Goal: Task Accomplishment & Management: Manage account settings

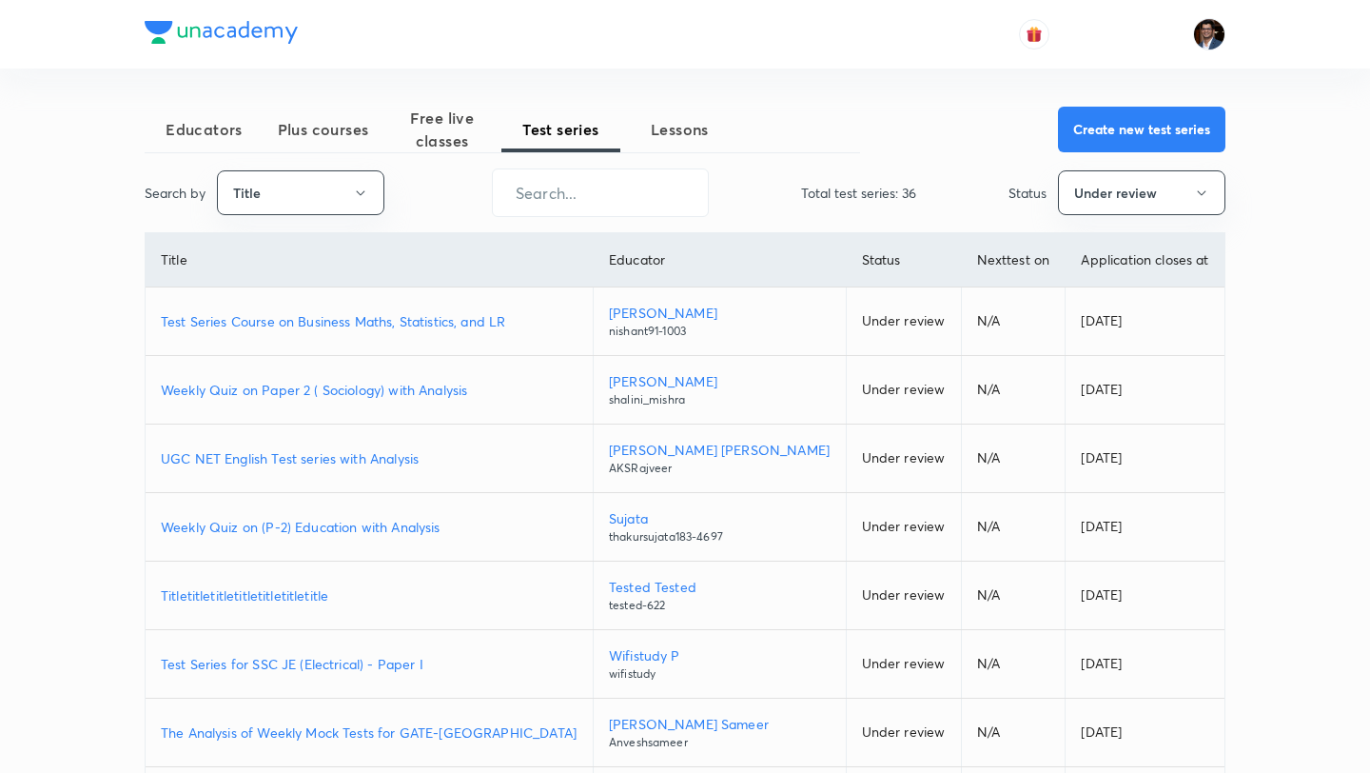
click at [346, 137] on span "Plus courses" at bounding box center [323, 129] width 119 height 23
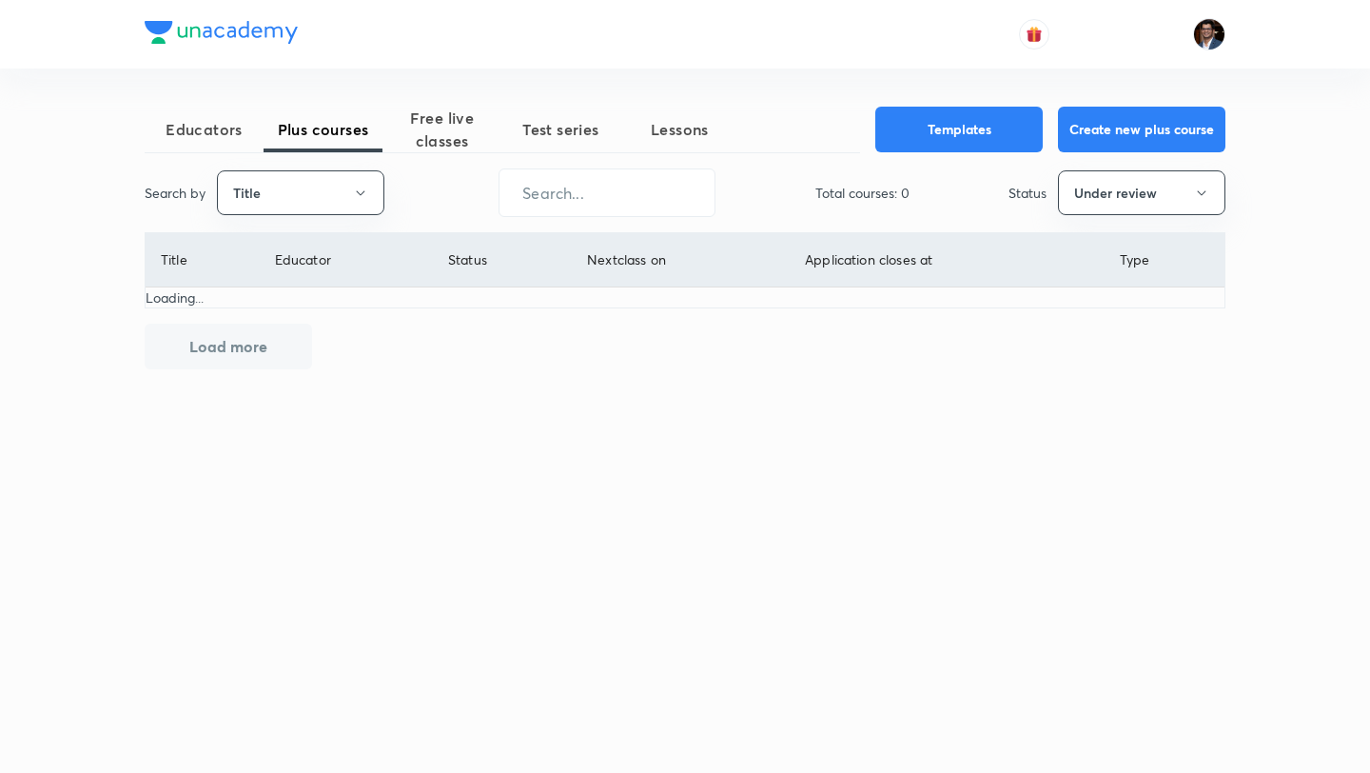
click at [331, 216] on div "Search by Title ​ Total courses: 0 Status Under review" at bounding box center [685, 192] width 1081 height 49
click at [326, 207] on button "Title" at bounding box center [300, 192] width 167 height 45
click at [308, 291] on span "Username" at bounding box center [300, 286] width 143 height 20
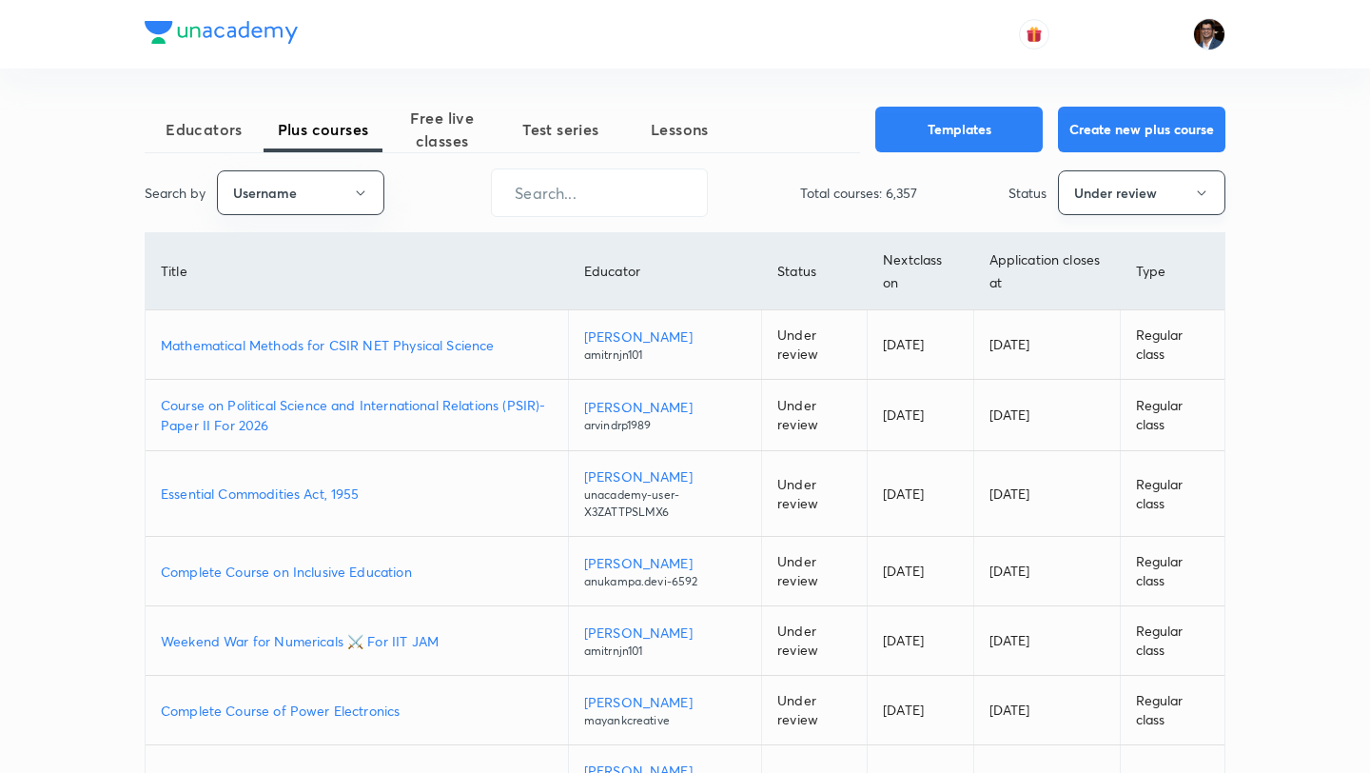
click at [1063, 178] on button "Under review" at bounding box center [1141, 192] width 167 height 45
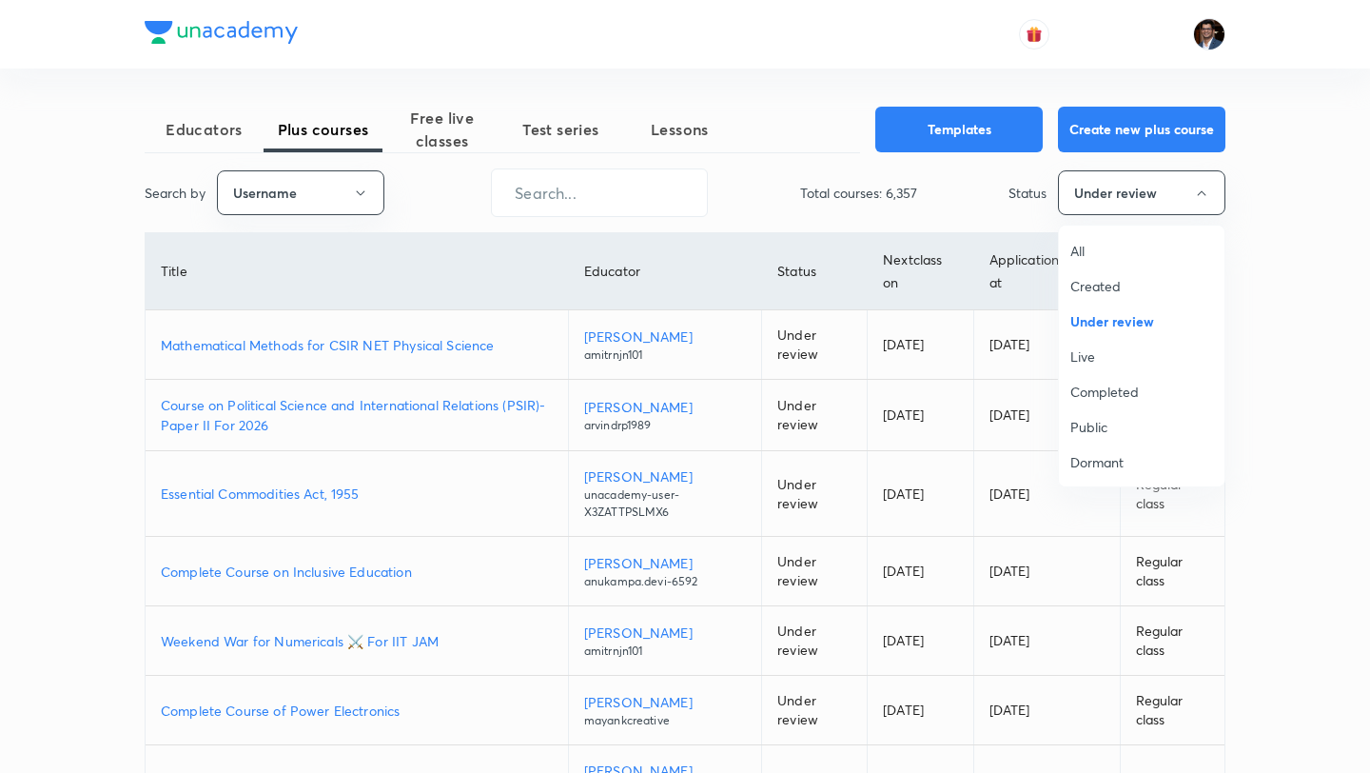
click at [1103, 364] on span "Live" at bounding box center [1142, 356] width 143 height 20
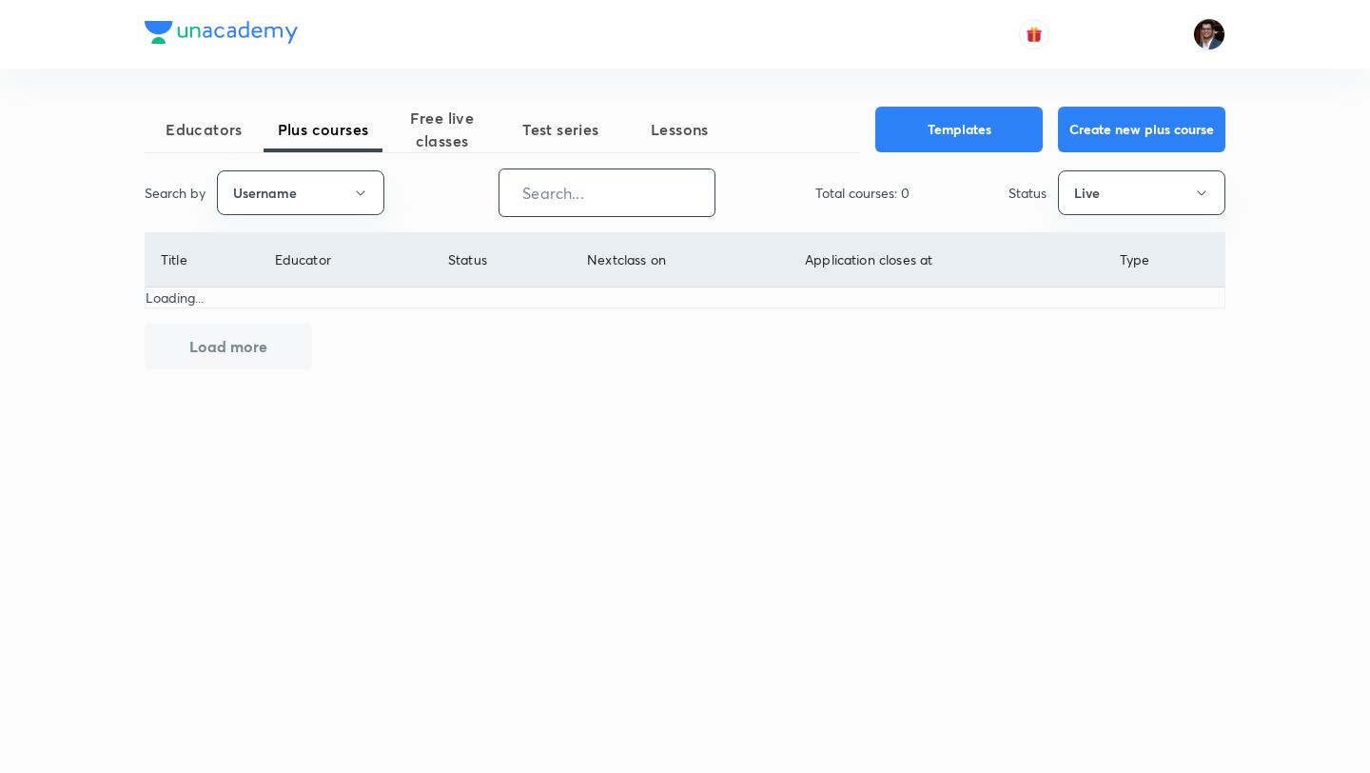
click at [610, 200] on input "text" at bounding box center [607, 192] width 215 height 49
paste input "sidhartharoraofficial"
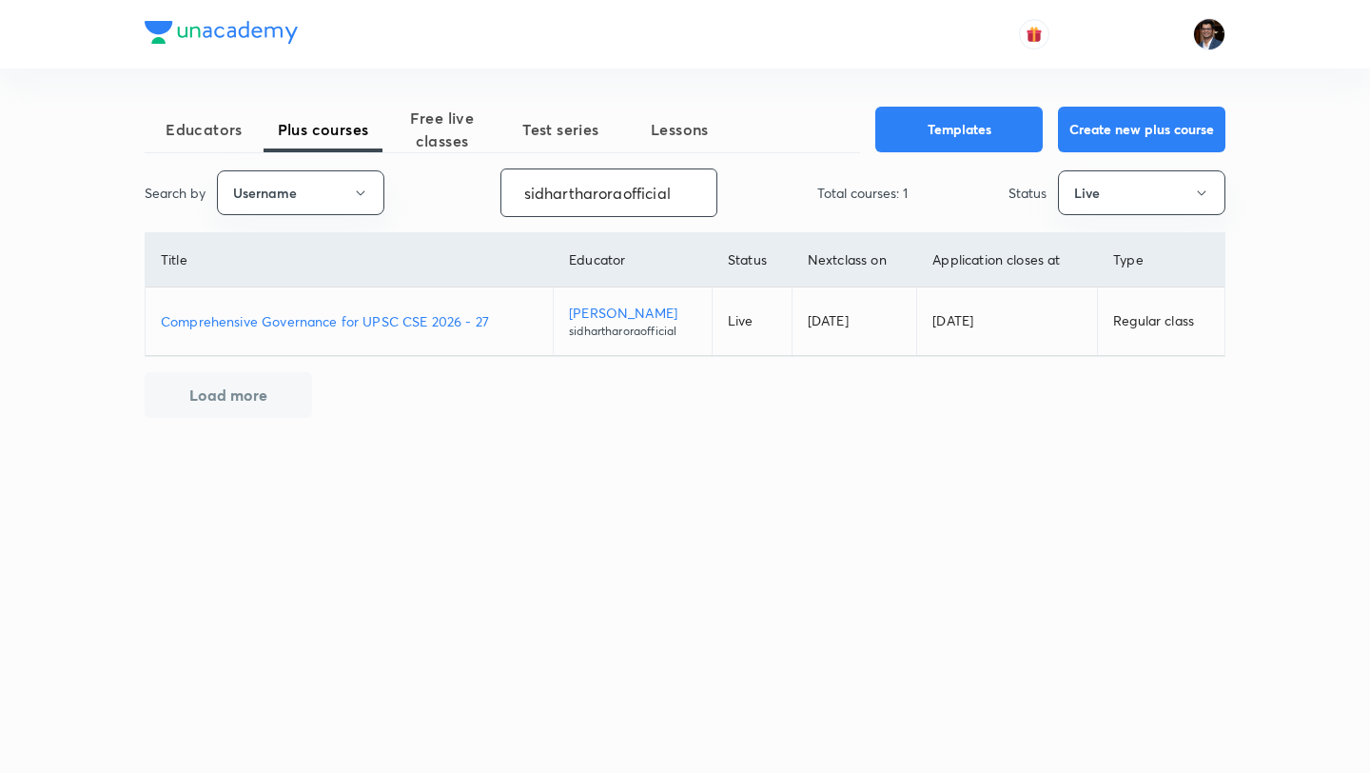
type input "sidhartharoraofficial"
click at [365, 316] on p "Comprehensive Governance for UPSC CSE 2026 - 27" at bounding box center [349, 321] width 377 height 20
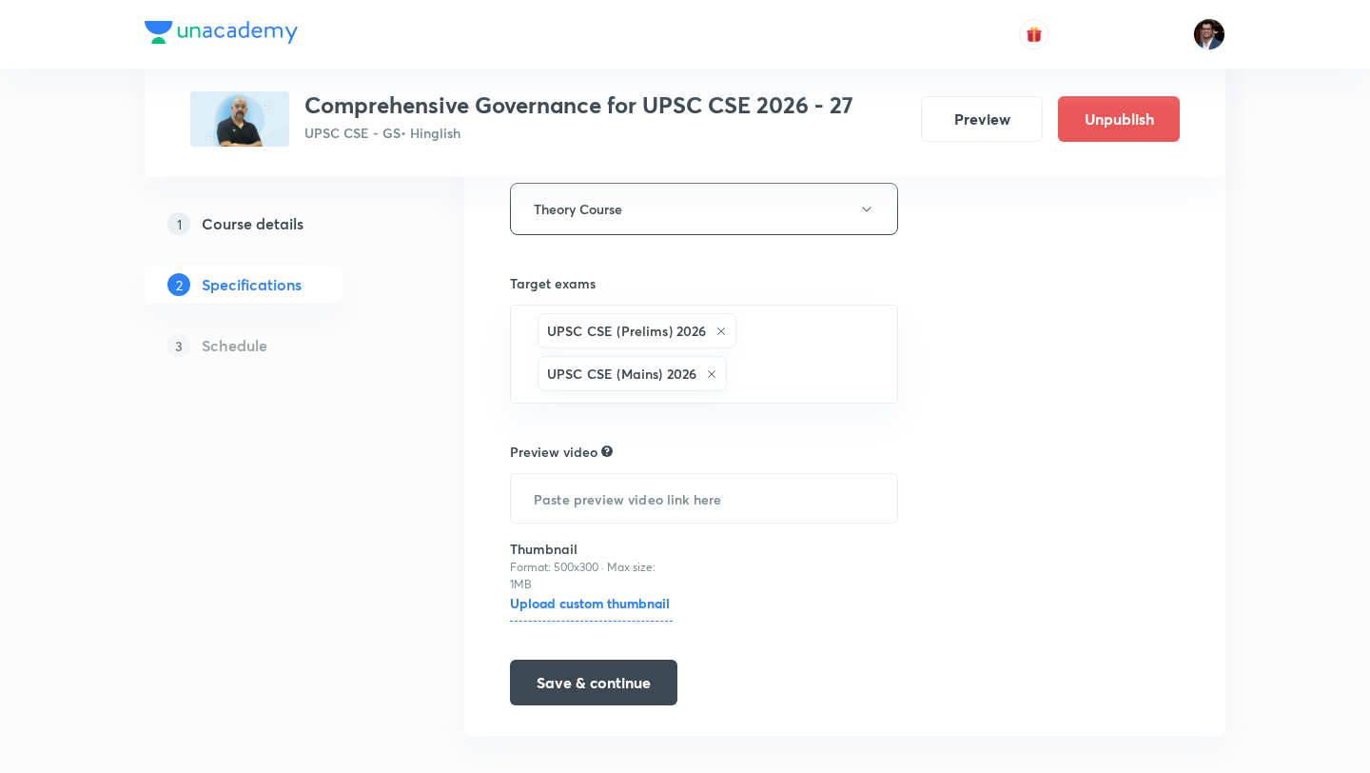
scroll to position [369, 0]
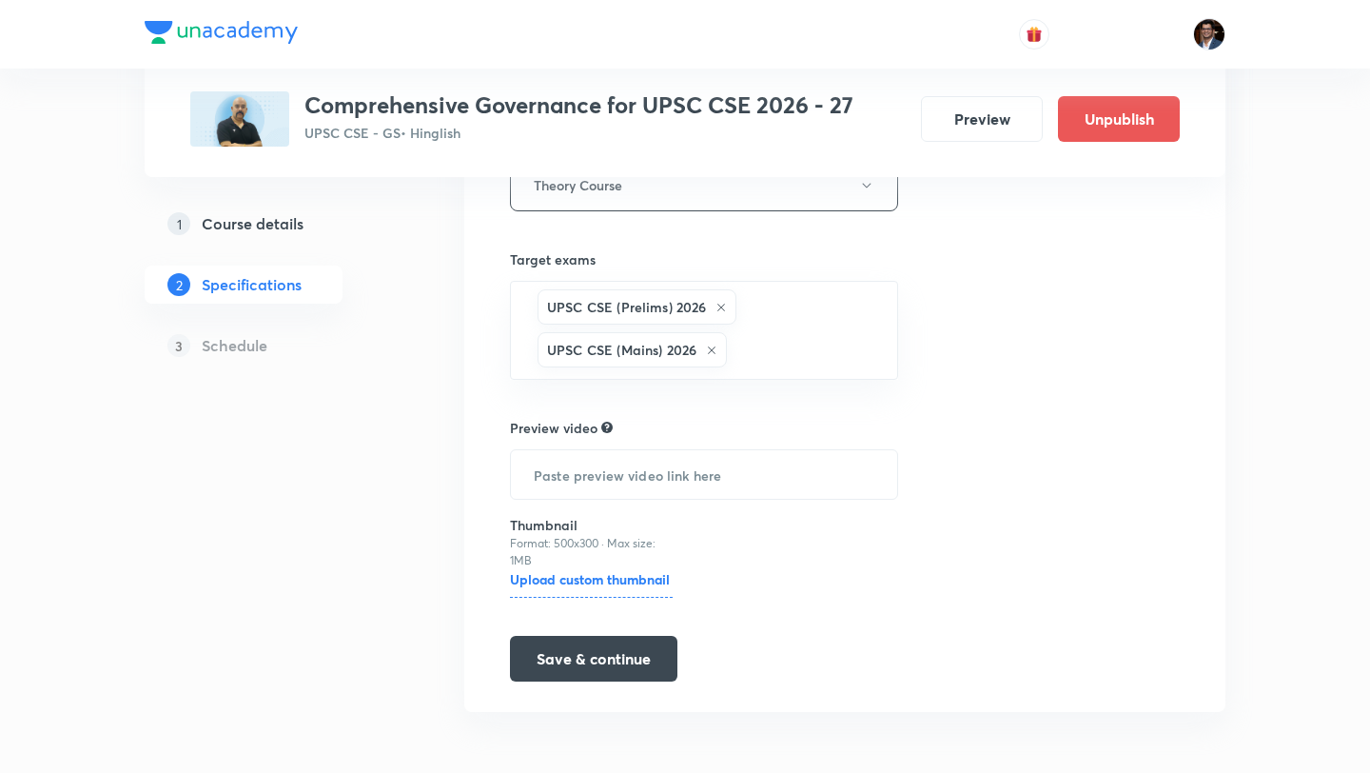
click at [237, 226] on h5 "Course details" at bounding box center [253, 223] width 102 height 23
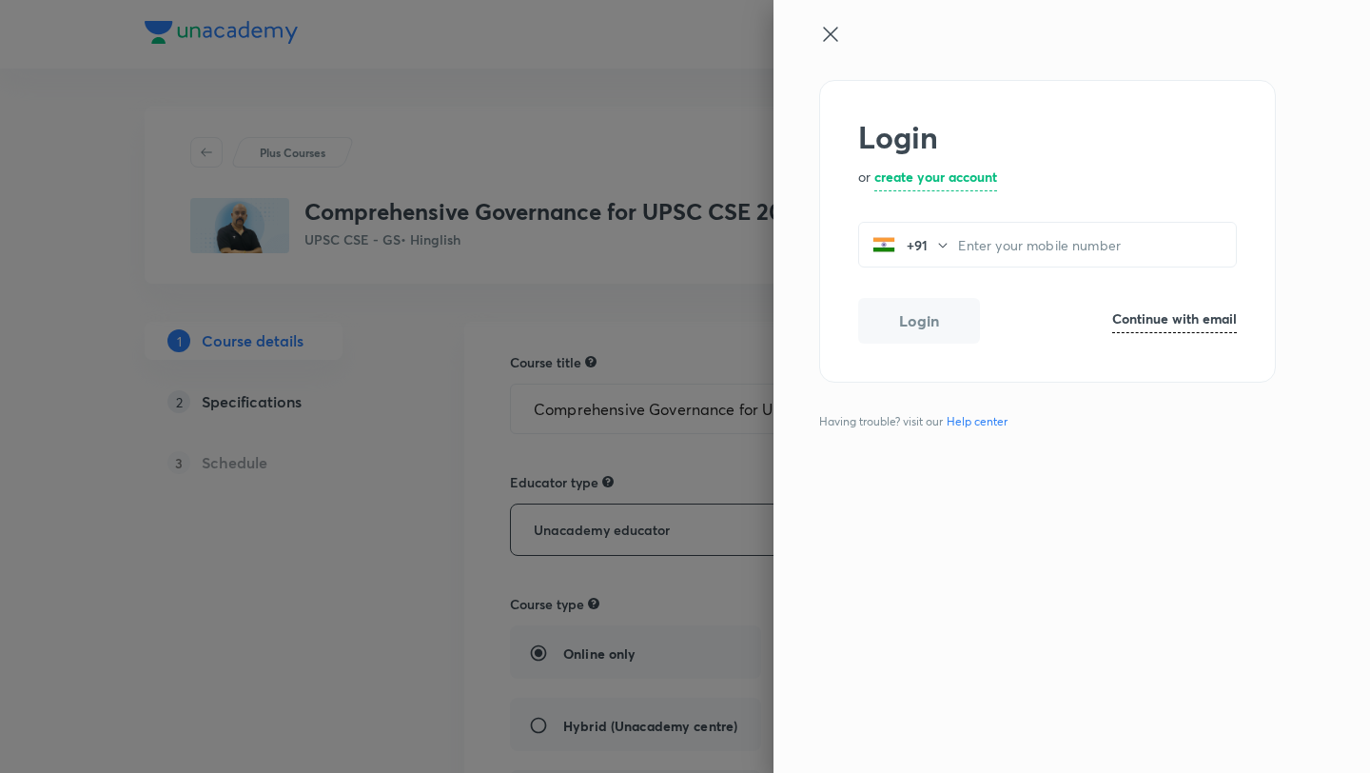
click at [835, 47] on div at bounding box center [1040, 51] width 442 height 57
click at [845, 55] on div at bounding box center [1040, 51] width 442 height 57
click at [834, 36] on icon at bounding box center [830, 34] width 14 height 14
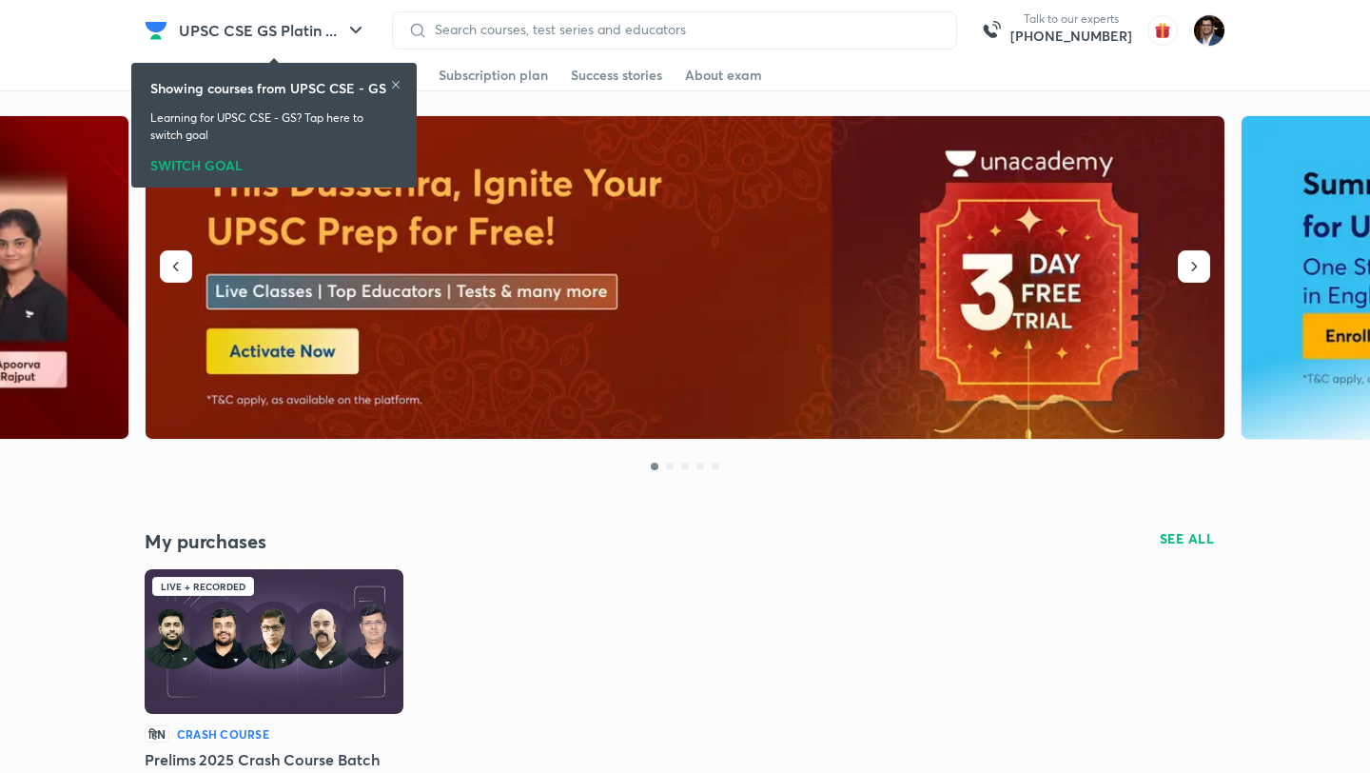
click at [186, 172] on div "SWITCH GOAL" at bounding box center [273, 161] width 247 height 21
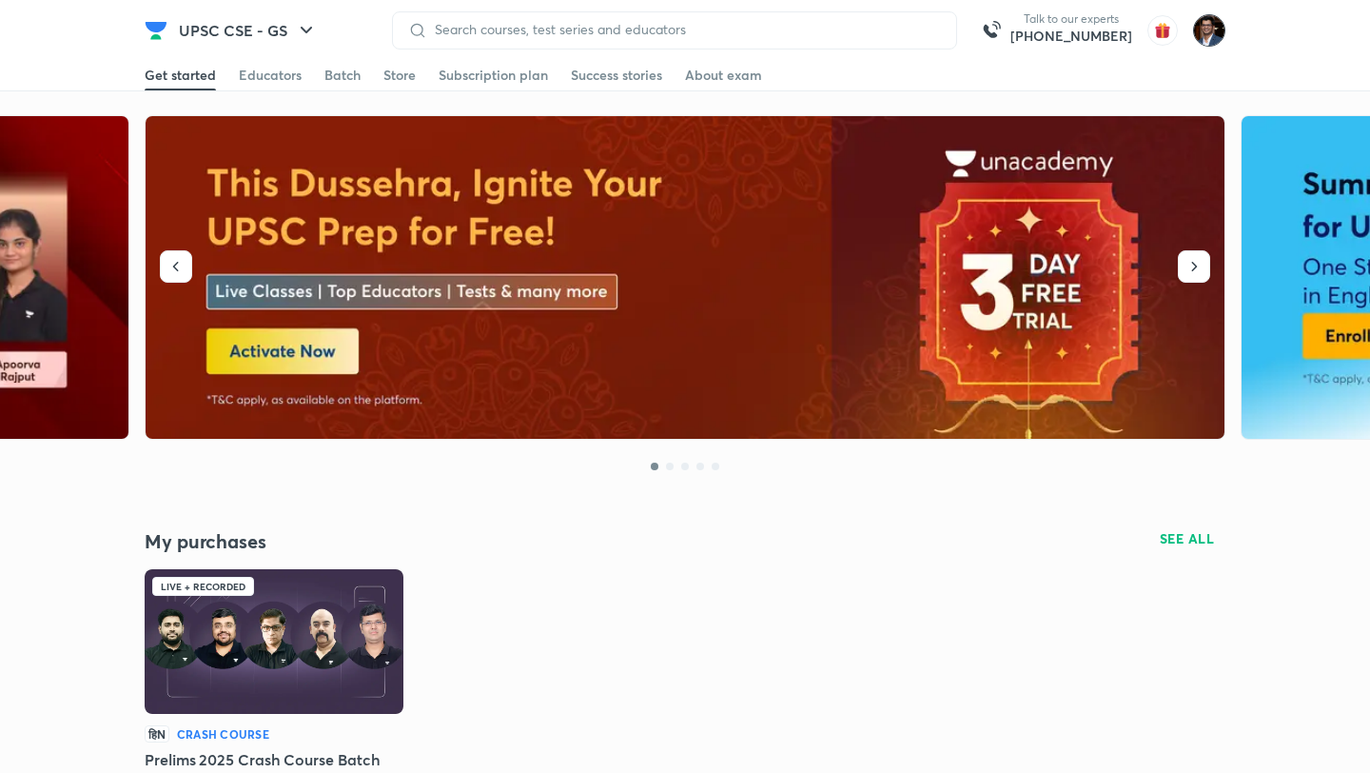
click at [1205, 35] on img at bounding box center [1209, 30] width 32 height 32
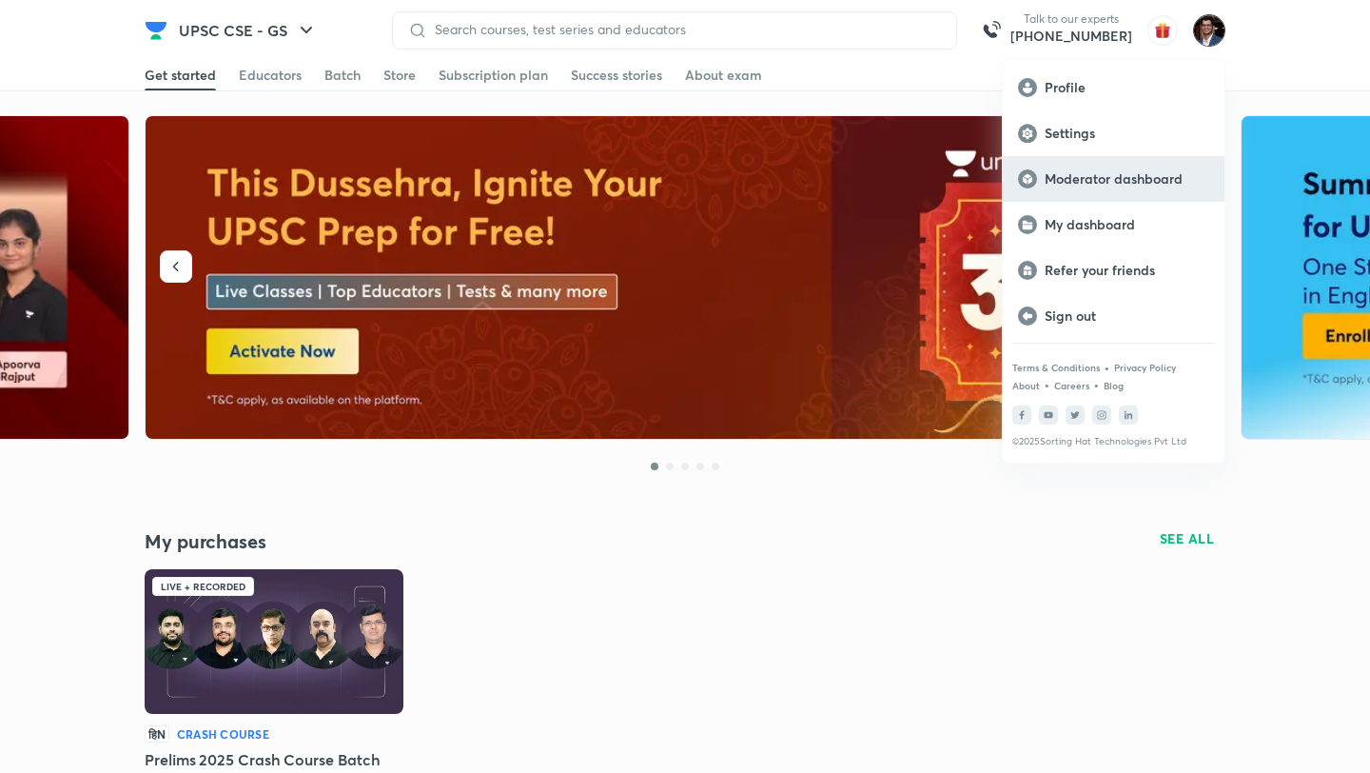
click at [1086, 181] on p "Moderator dashboard" at bounding box center [1127, 178] width 165 height 17
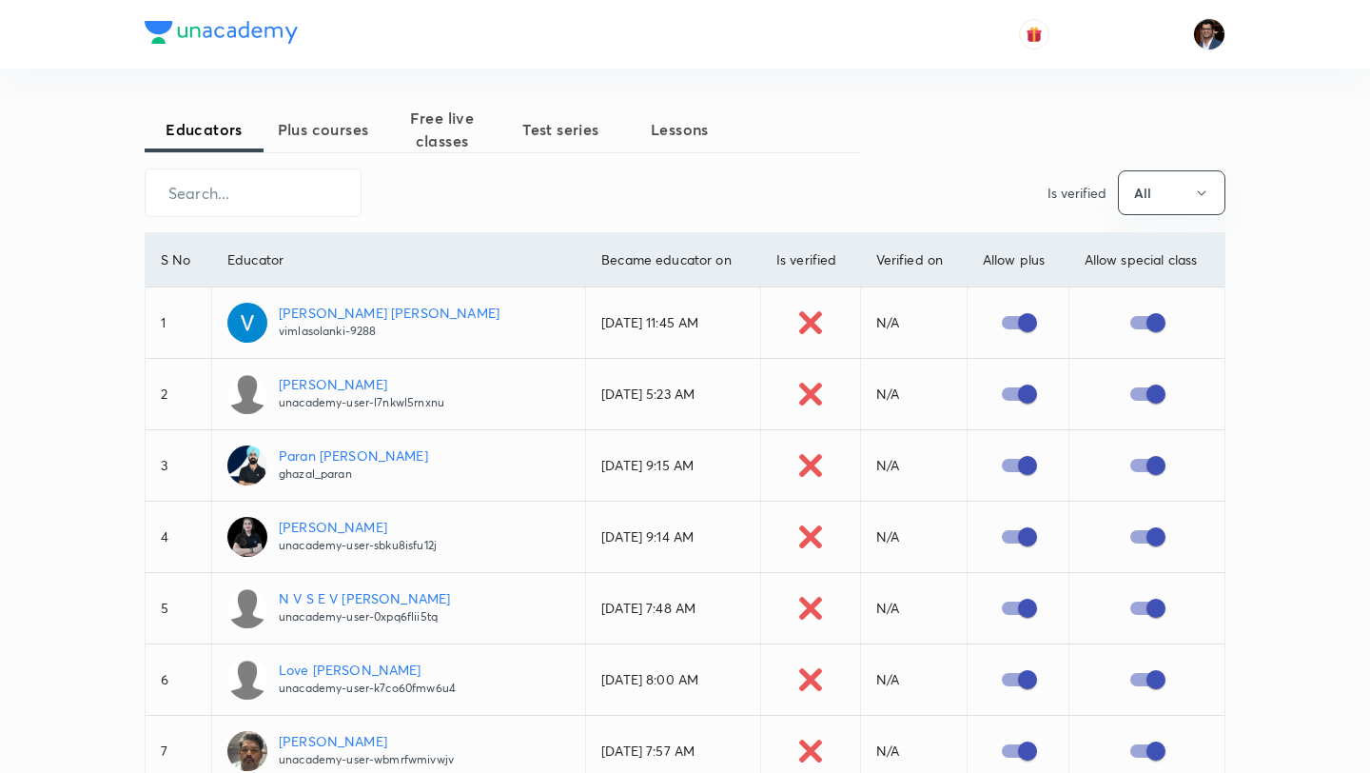
click at [355, 135] on span "Plus courses" at bounding box center [323, 129] width 119 height 23
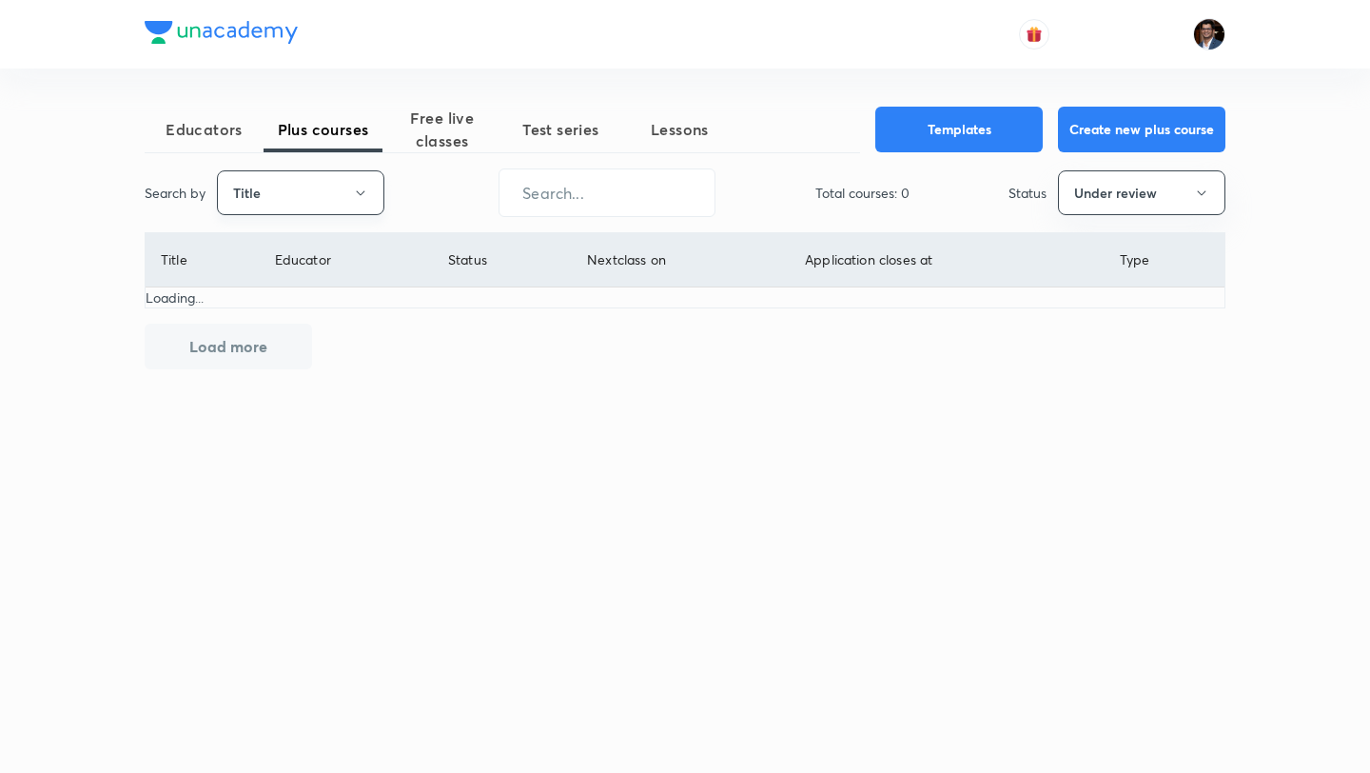
click at [322, 207] on button "Title" at bounding box center [300, 192] width 167 height 45
drag, startPoint x: 306, startPoint y: 280, endPoint x: 324, endPoint y: 258, distance: 28.4
click at [306, 280] on span "Username" at bounding box center [300, 286] width 143 height 20
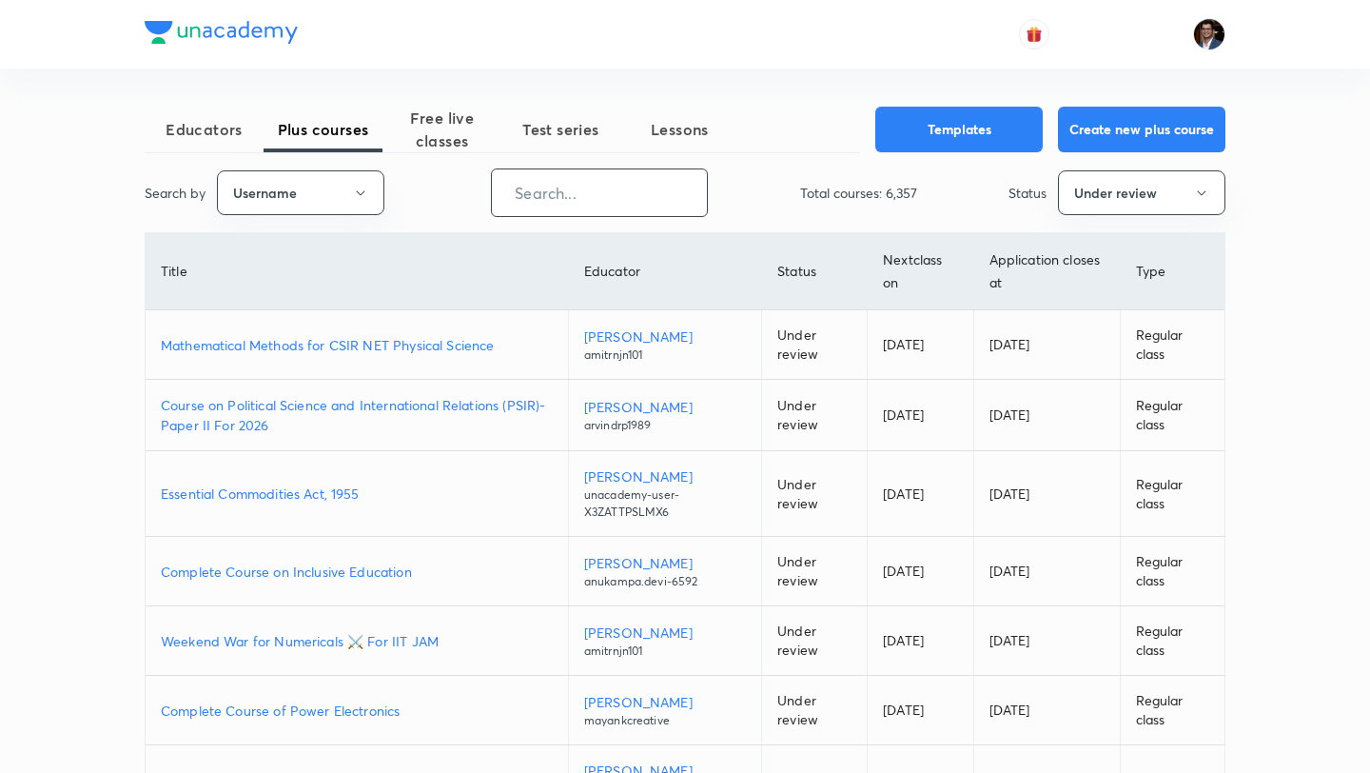
click at [583, 194] on input "text" at bounding box center [599, 192] width 215 height 49
paste input "sidhartharoraofficial"
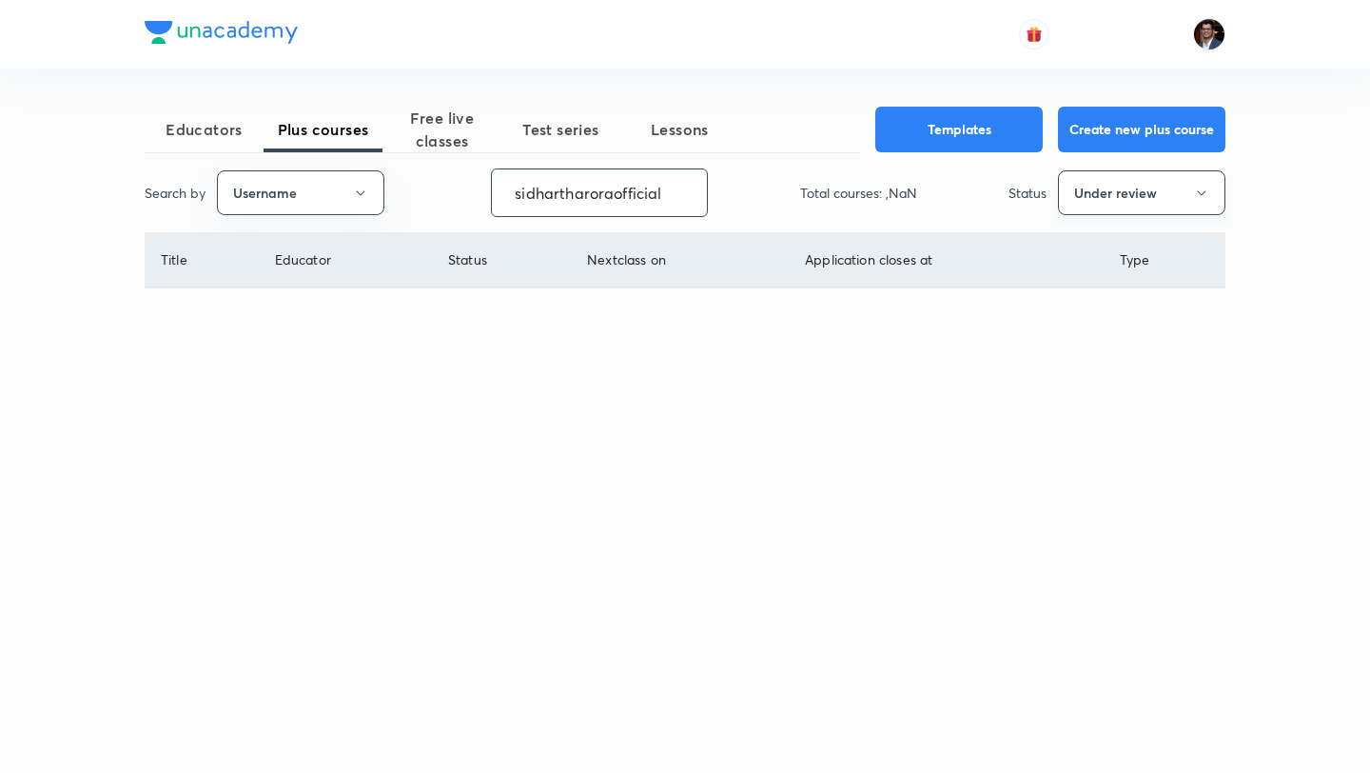
type input "sidhartharoraofficial"
click at [1104, 184] on button "Under review" at bounding box center [1141, 192] width 167 height 45
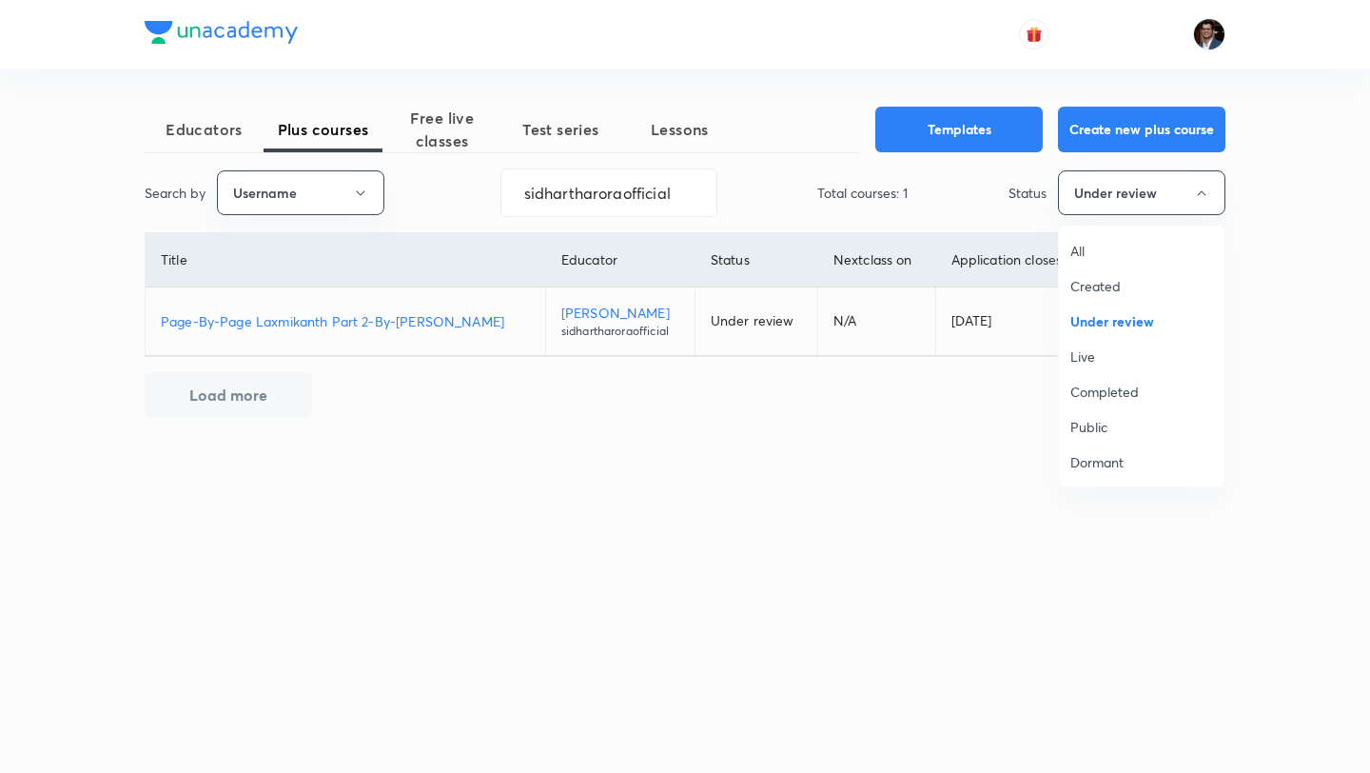
click at [1096, 365] on span "Live" at bounding box center [1142, 356] width 143 height 20
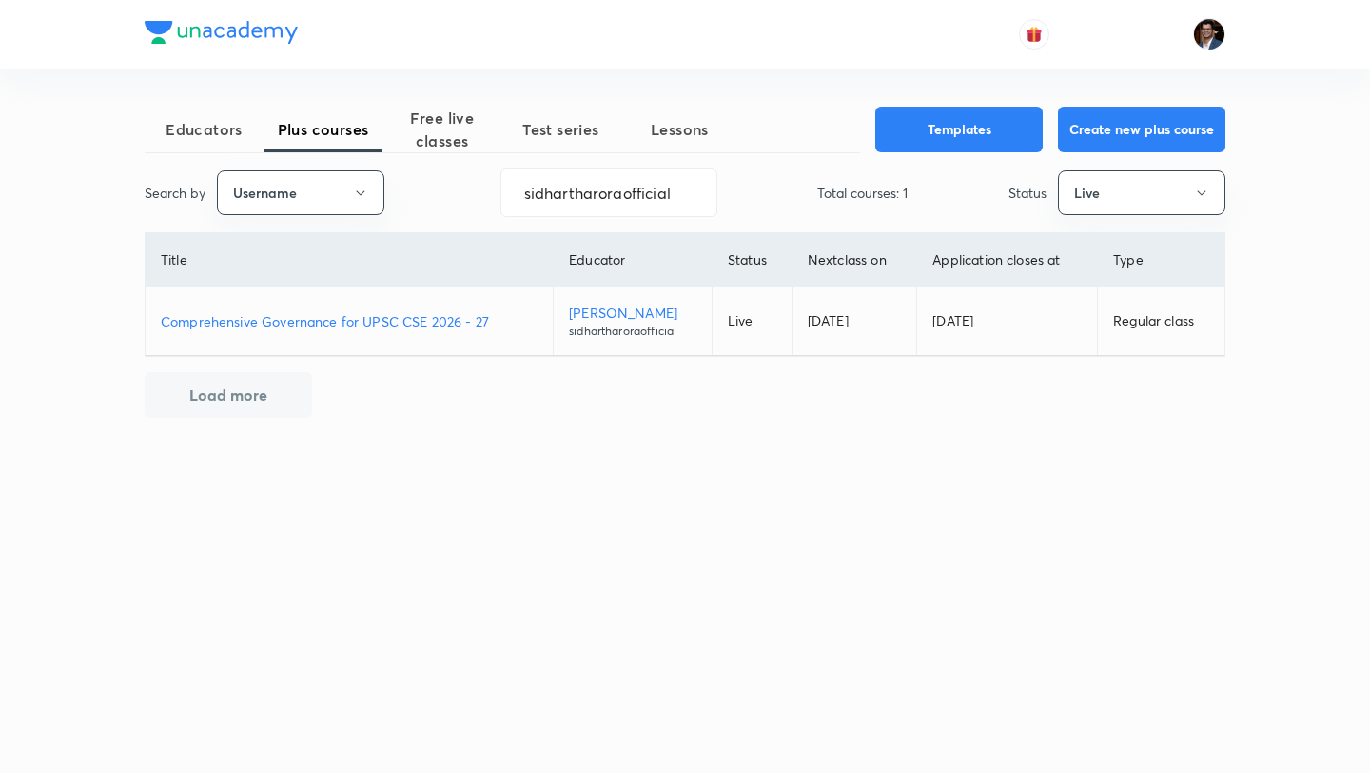
click at [374, 324] on p "Comprehensive Governance for UPSC CSE 2026 - 27" at bounding box center [349, 321] width 377 height 20
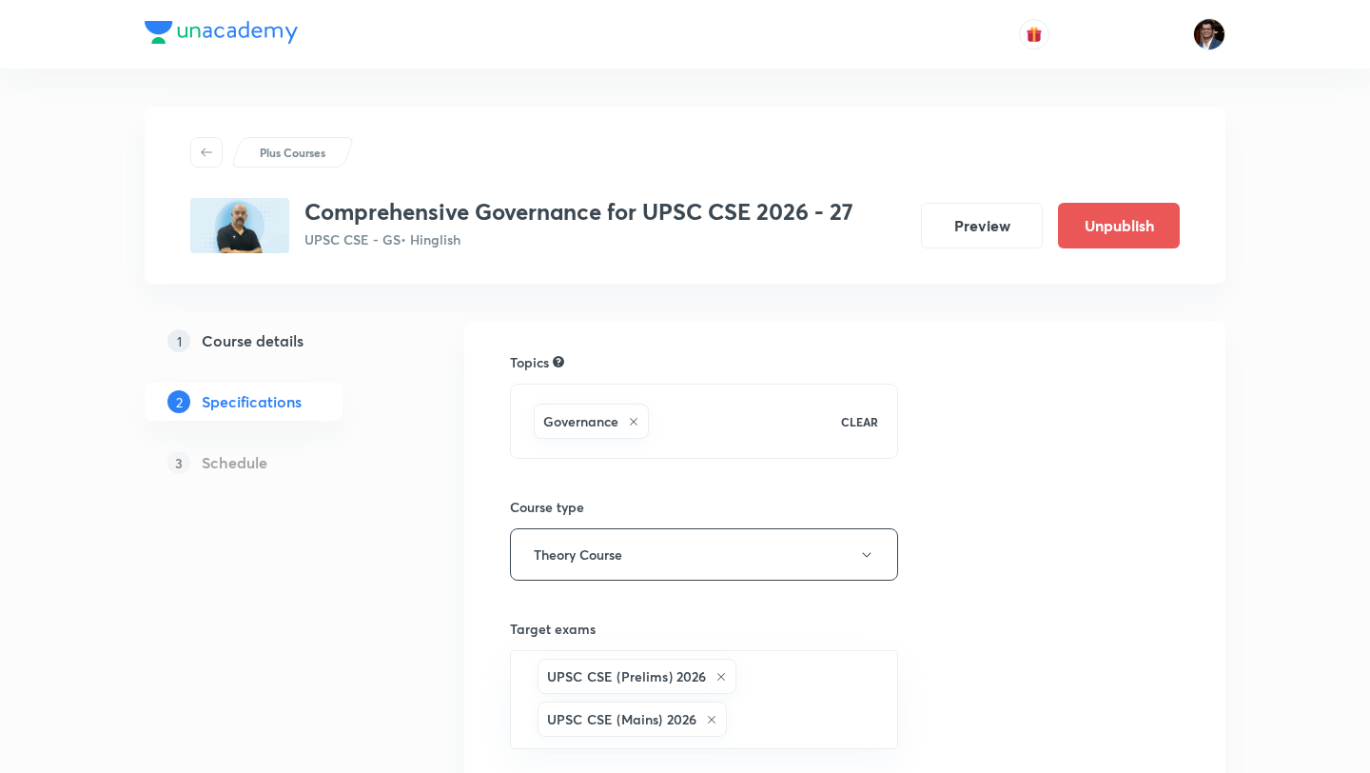
click at [263, 337] on h5 "Course details" at bounding box center [253, 340] width 102 height 23
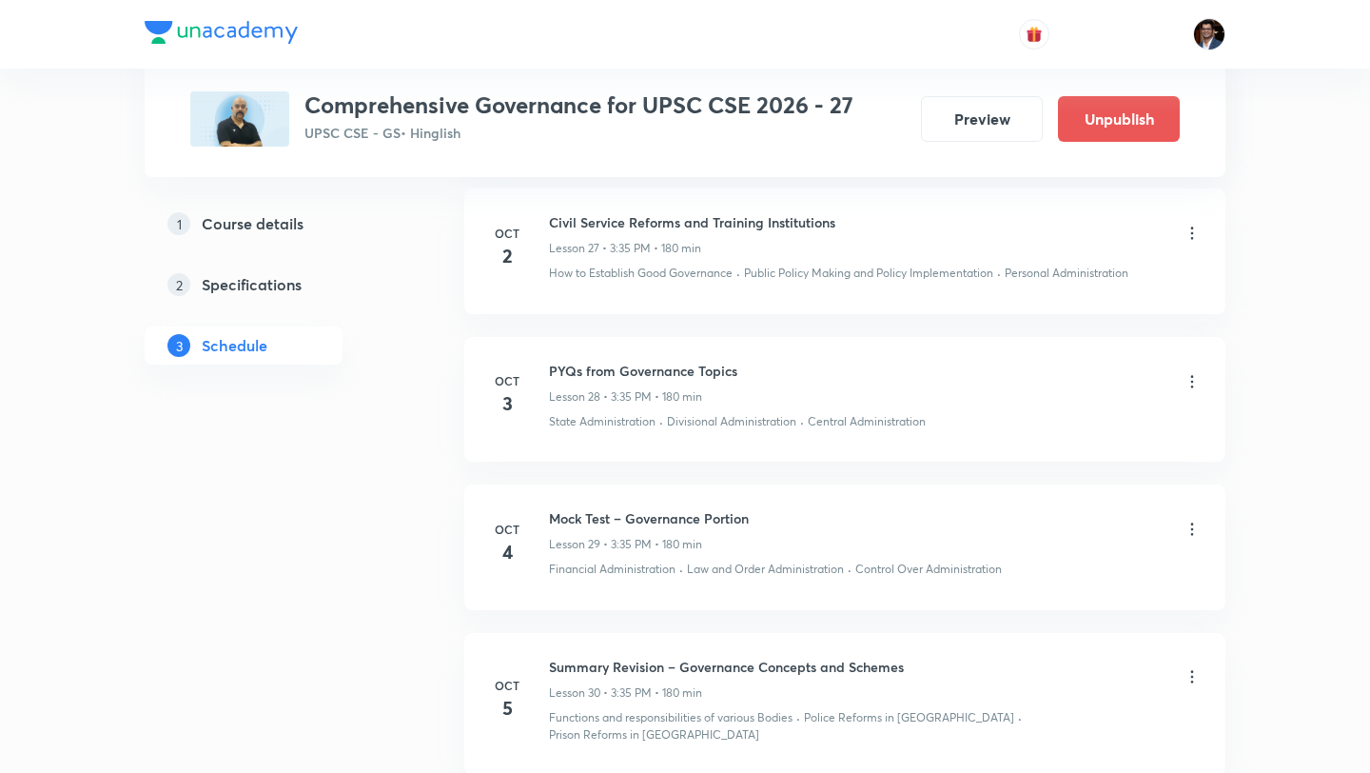
scroll to position [5058, 0]
click at [1192, 383] on icon at bounding box center [1192, 377] width 19 height 19
click at [1091, 461] on li "Delete" at bounding box center [1097, 460] width 208 height 35
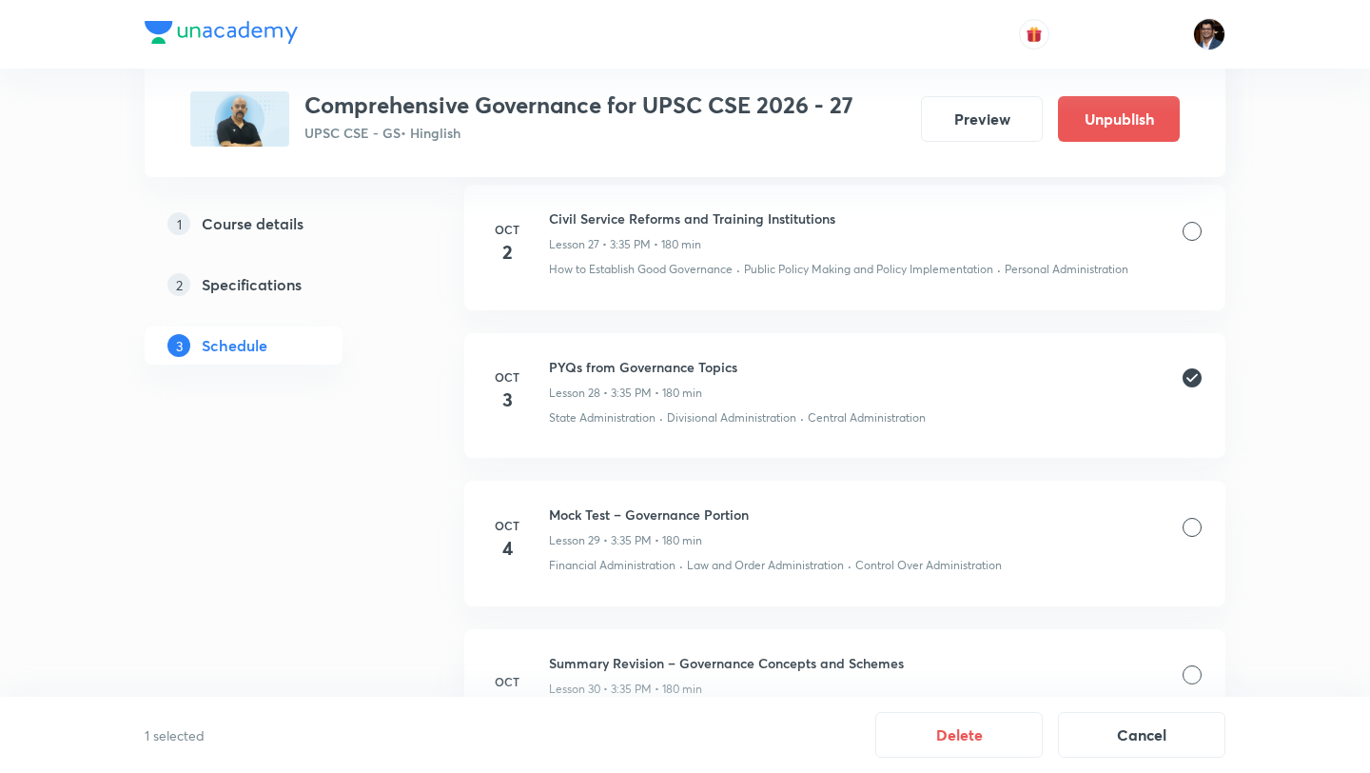
click at [1193, 525] on div at bounding box center [1192, 527] width 19 height 19
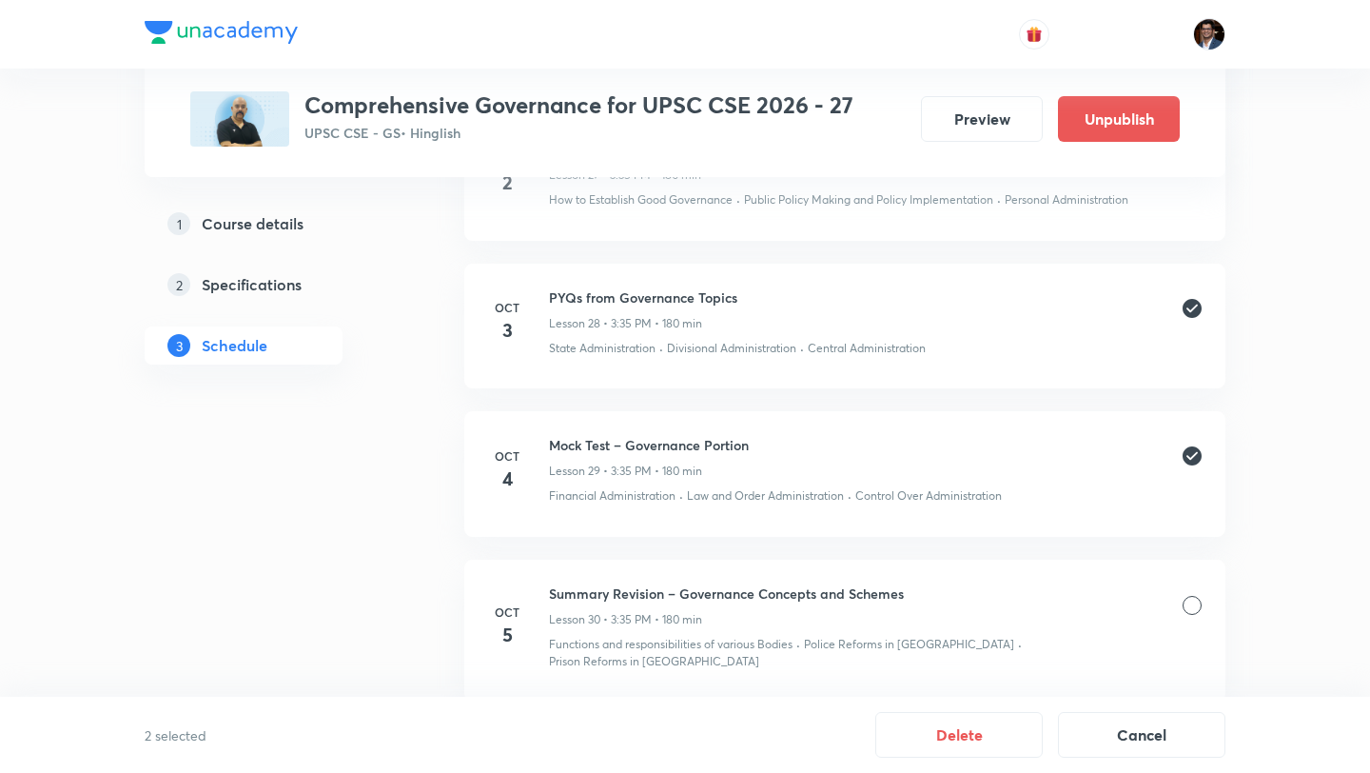
click at [1186, 611] on div at bounding box center [1192, 605] width 19 height 19
click at [1191, 463] on icon at bounding box center [1192, 456] width 19 height 19
click at [1190, 311] on icon at bounding box center [1192, 309] width 19 height 19
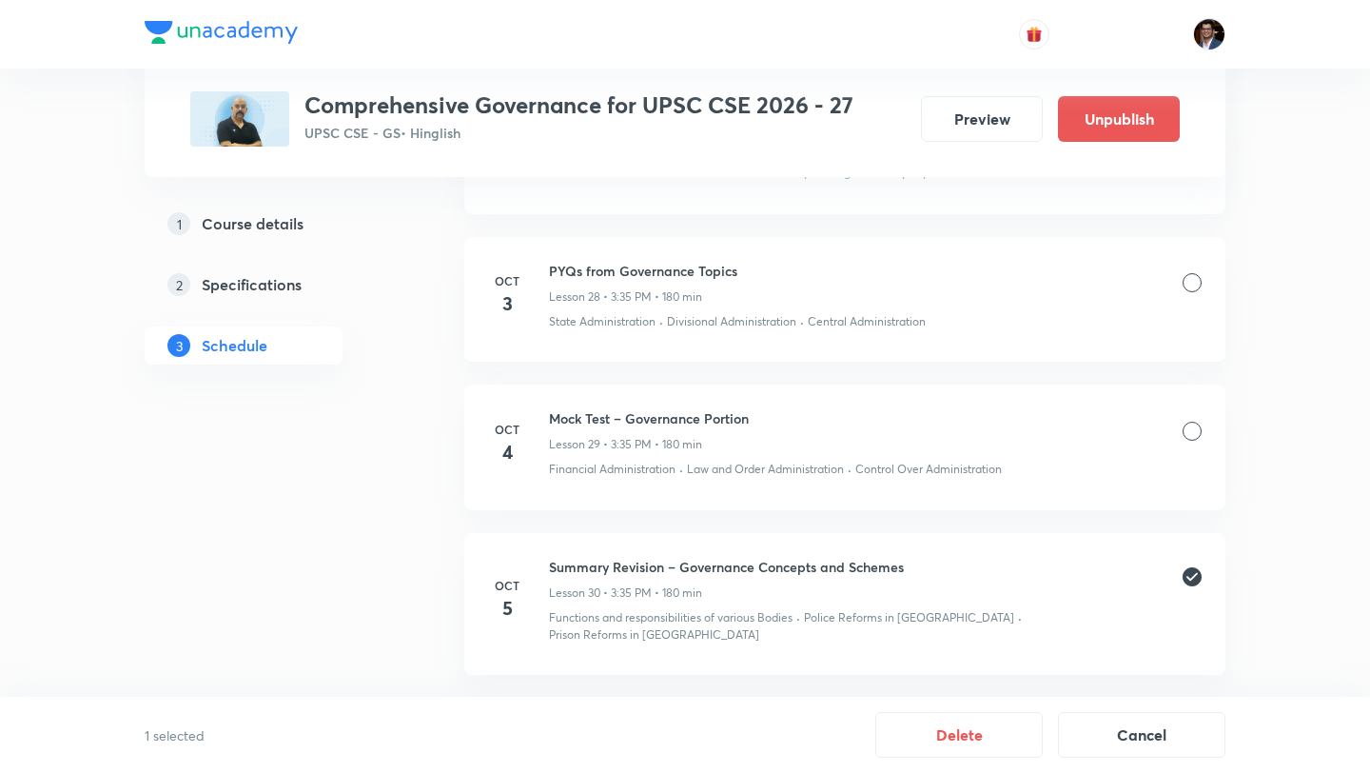
scroll to position [5159, 0]
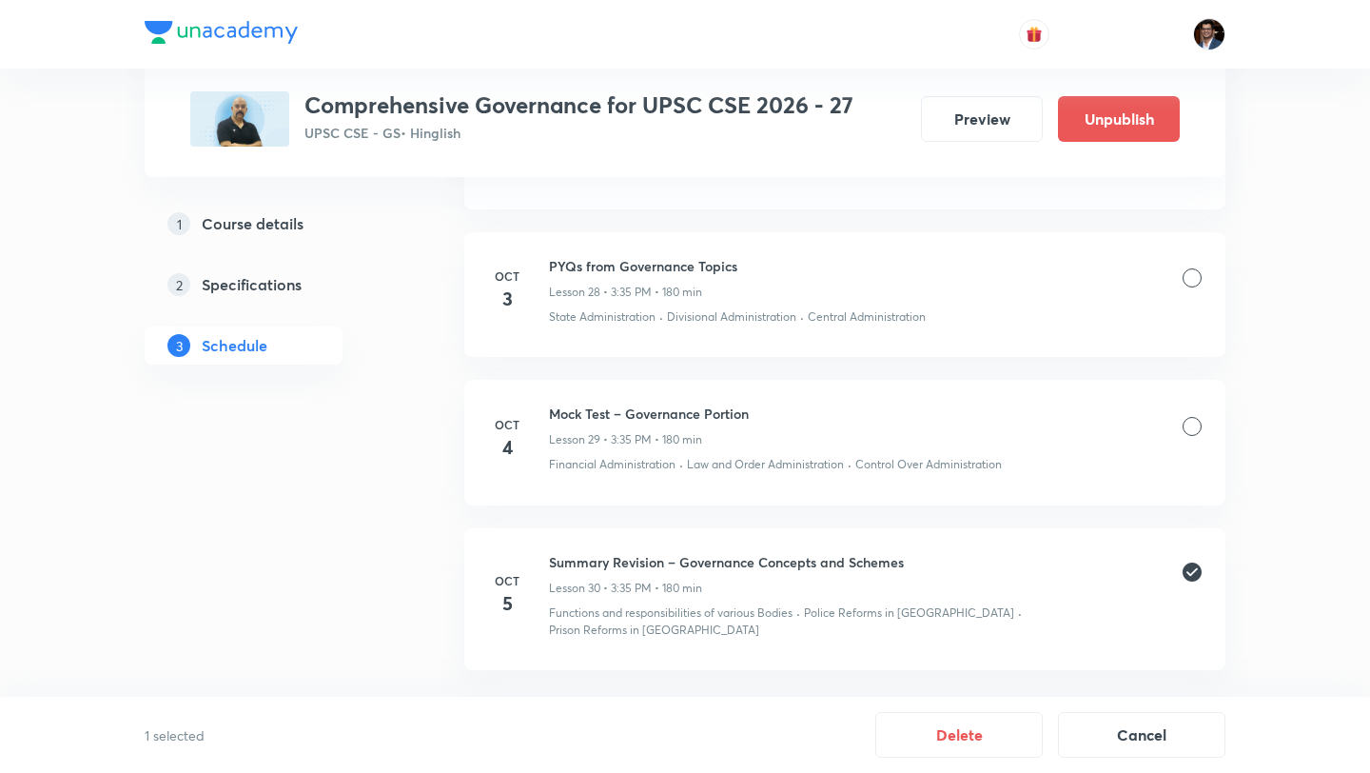
click at [1193, 577] on icon at bounding box center [1192, 571] width 19 height 19
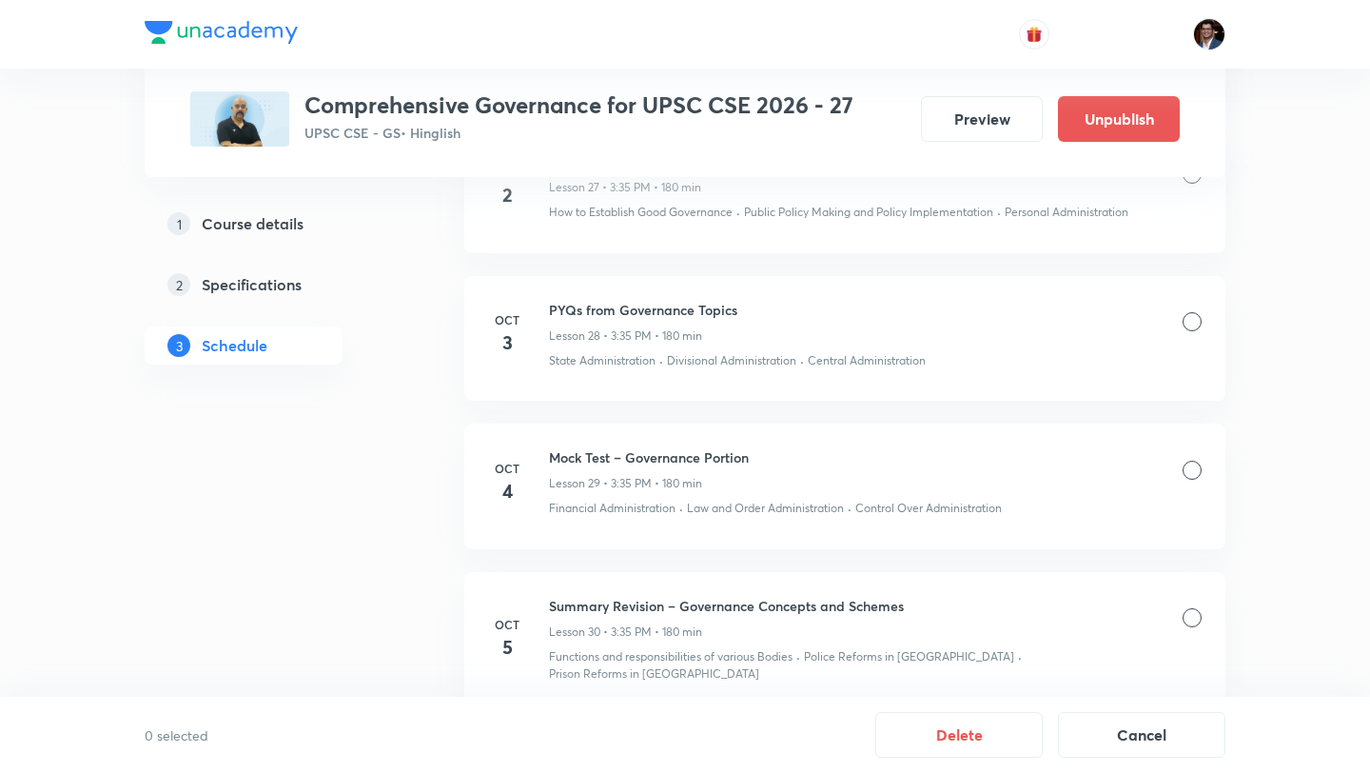
scroll to position [5114, 0]
click at [1196, 327] on div at bounding box center [1192, 322] width 19 height 19
click at [1192, 452] on div "Mock Test – Governance Portion Lesson 29 • 3:35 PM • 180 min" at bounding box center [875, 470] width 653 height 45
click at [1192, 485] on div "Mock Test – Governance Portion Lesson 29 • 3:35 PM • 180 min" at bounding box center [875, 470] width 653 height 45
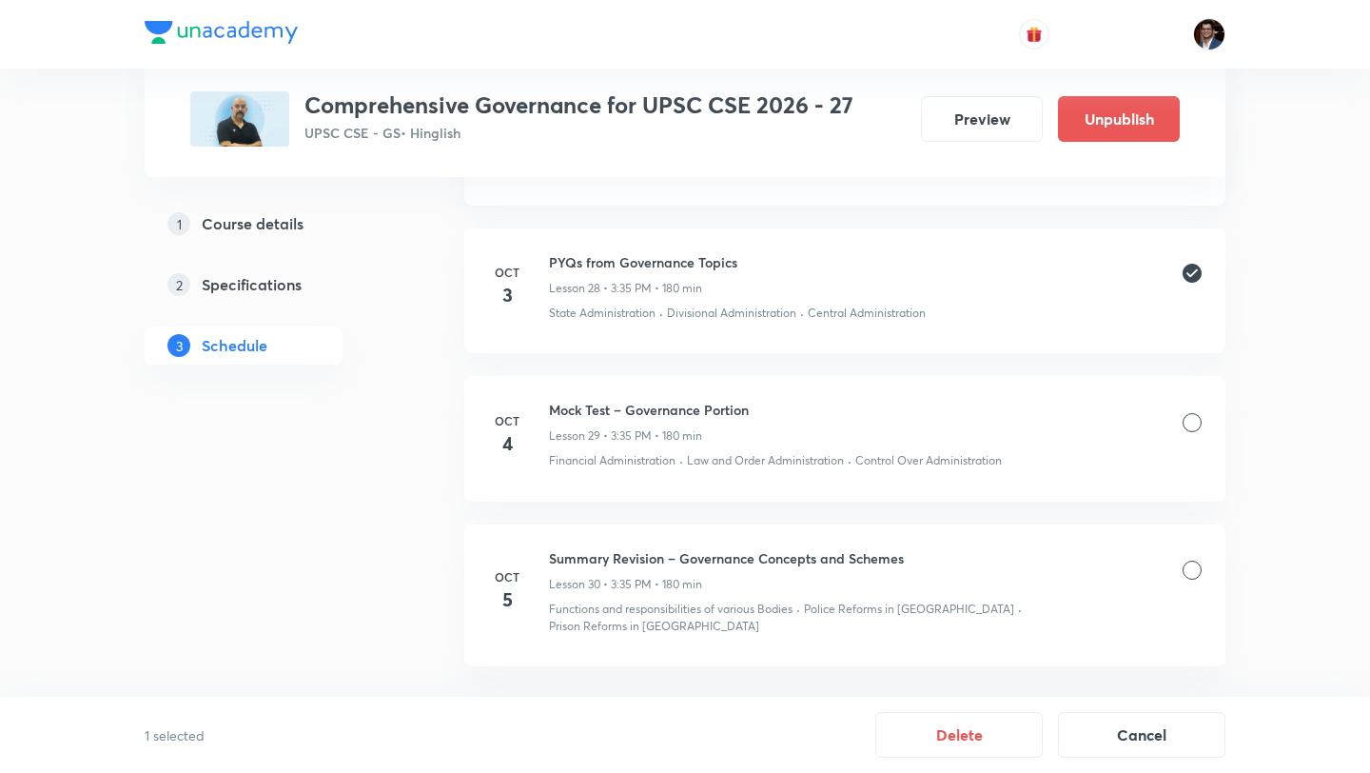
scroll to position [5175, 0]
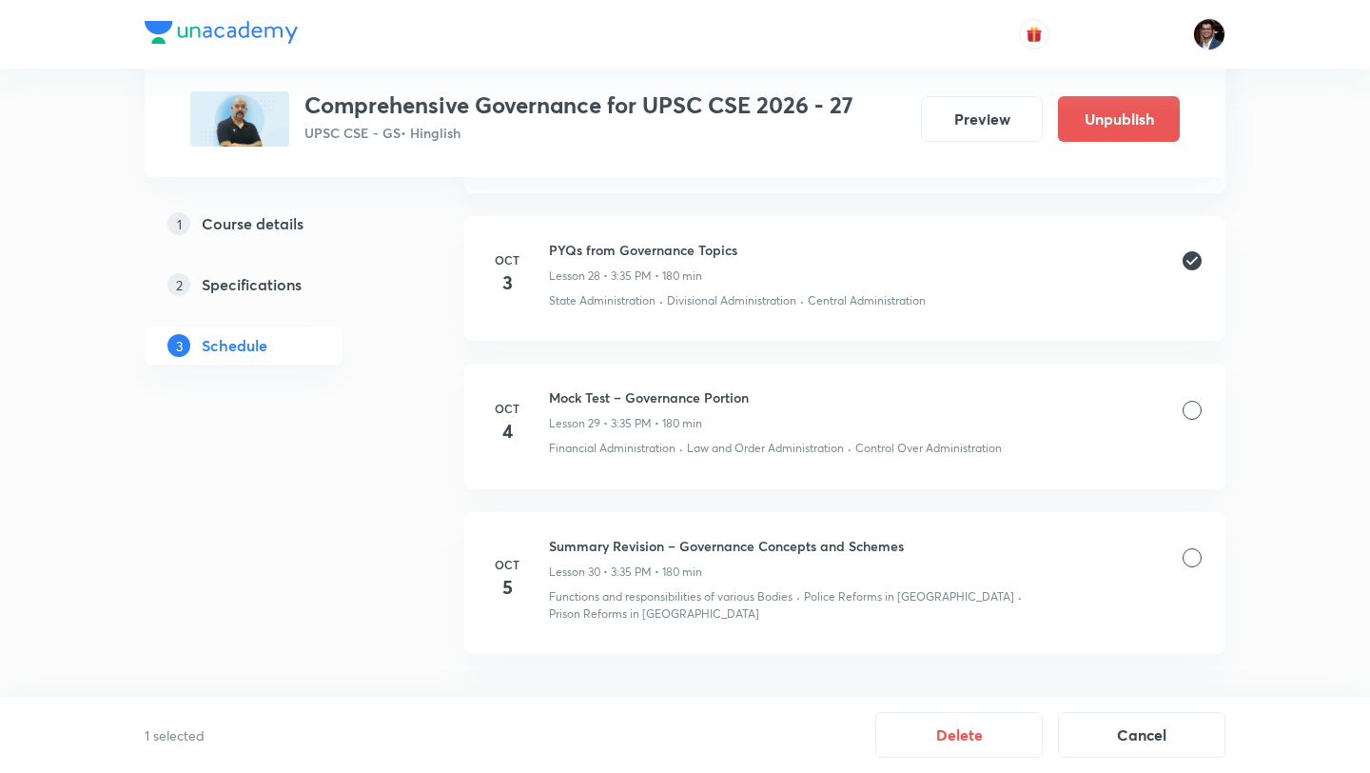
click at [1199, 416] on div at bounding box center [1192, 410] width 19 height 19
click at [1194, 411] on div at bounding box center [1192, 410] width 19 height 19
click at [1198, 558] on div at bounding box center [1192, 557] width 19 height 19
click at [974, 746] on button "Delete" at bounding box center [958, 733] width 167 height 46
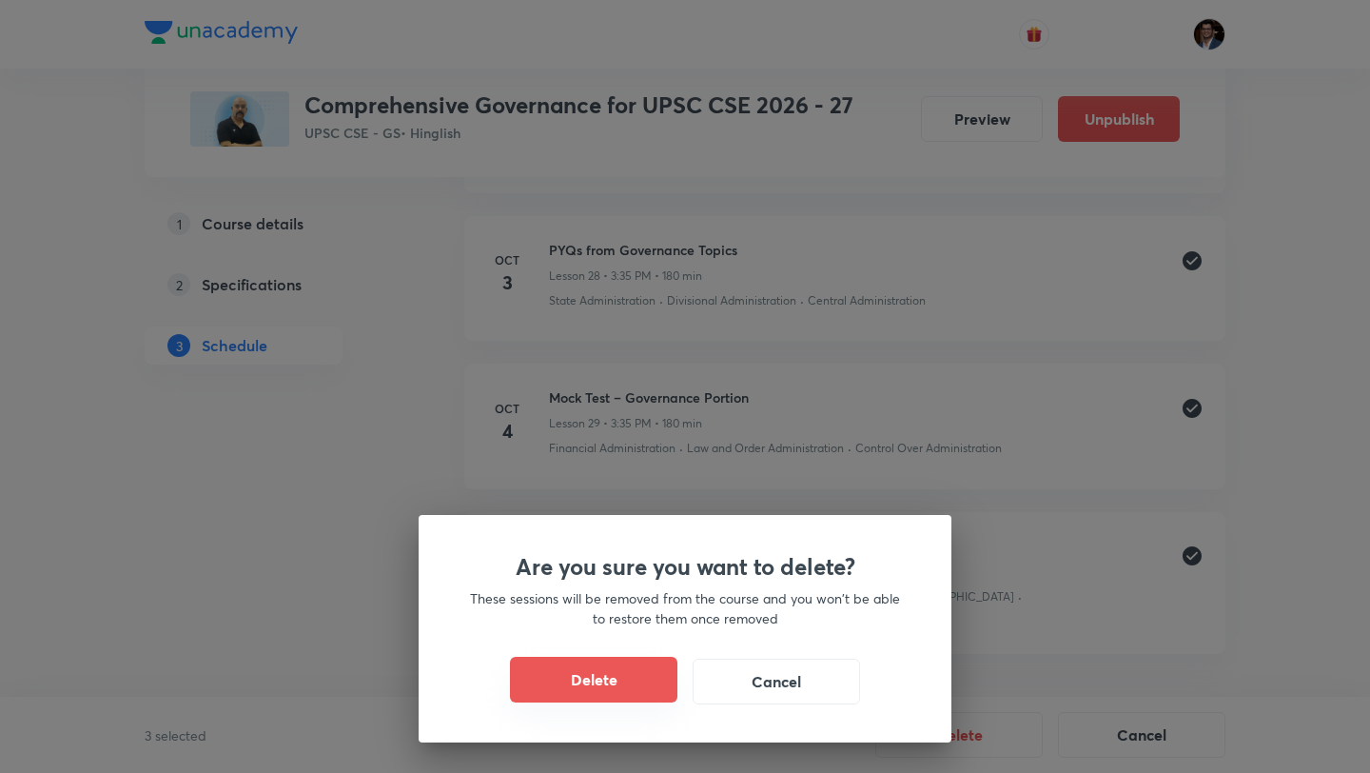
click at [661, 694] on button "Delete" at bounding box center [593, 680] width 167 height 46
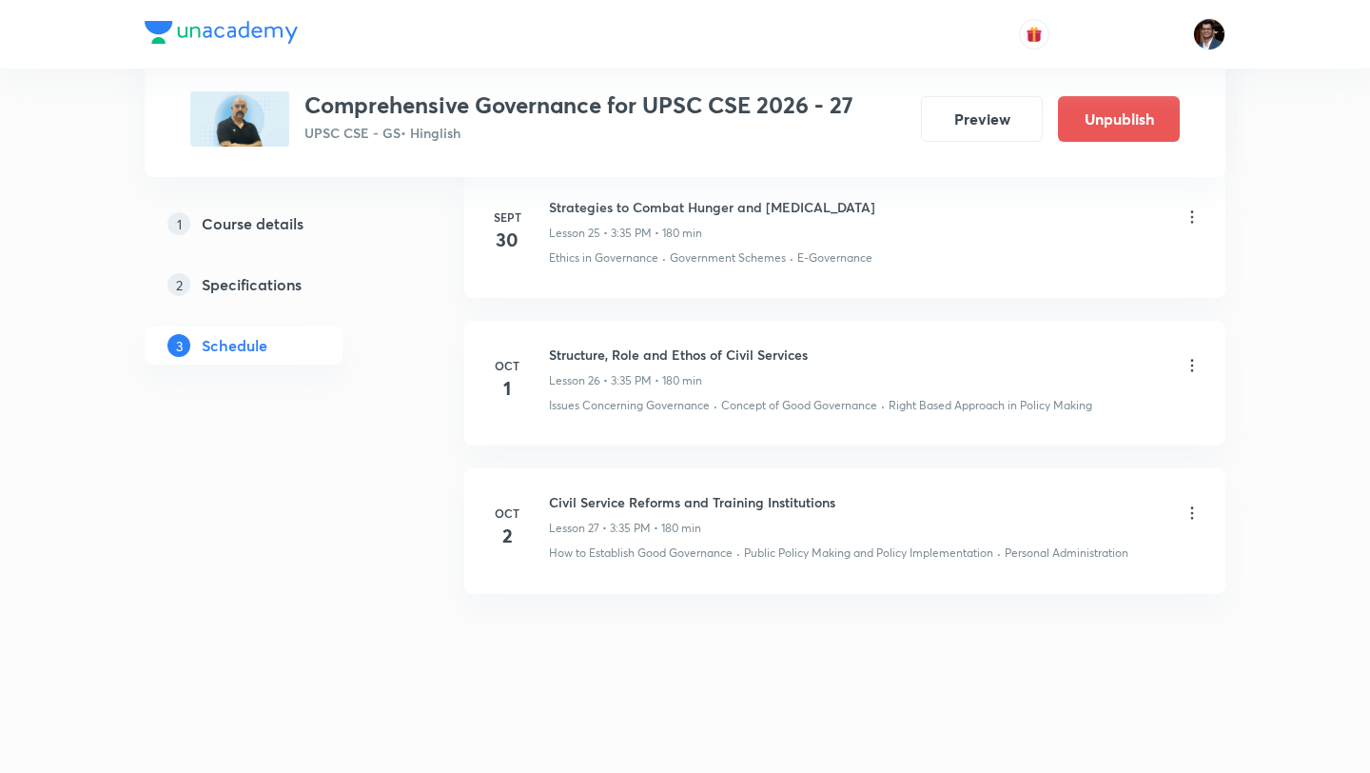
scroll to position [4773, 0]
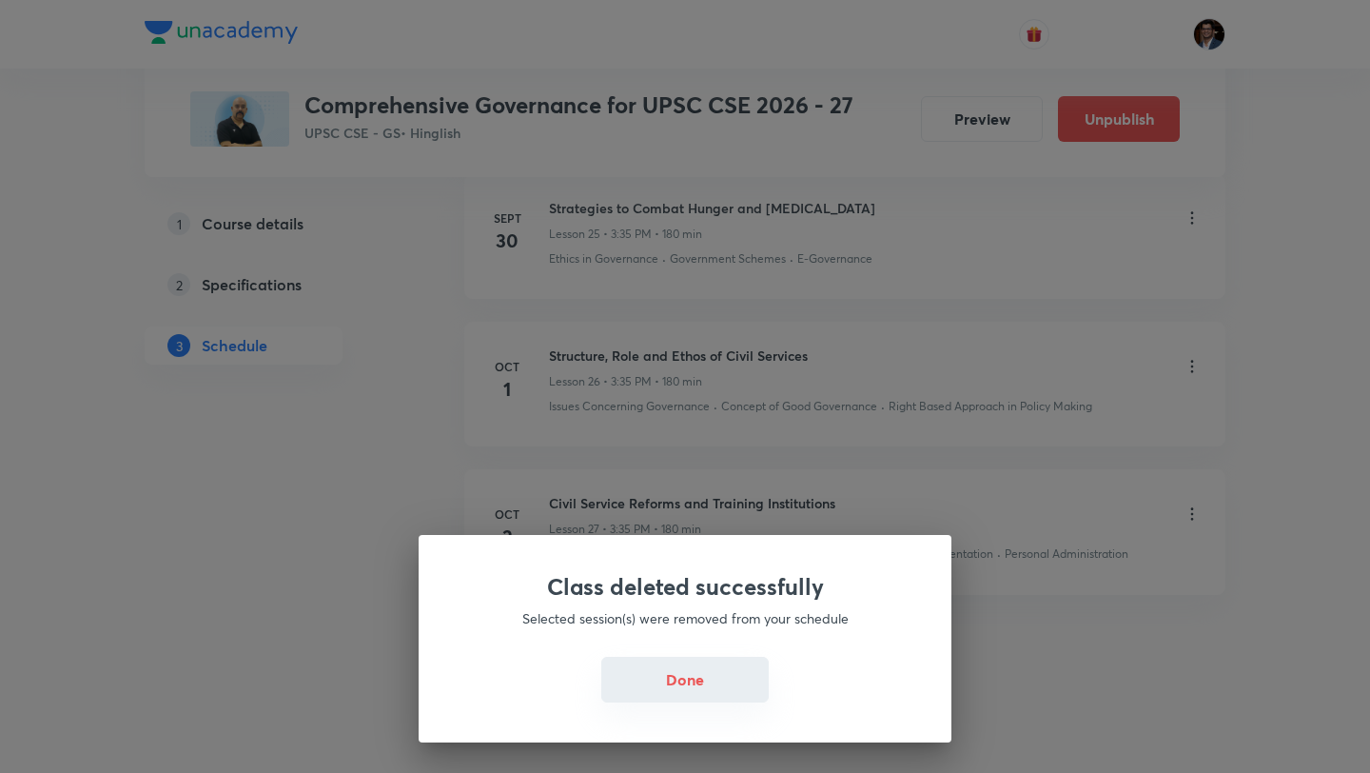
click at [705, 689] on button "Done" at bounding box center [684, 680] width 167 height 46
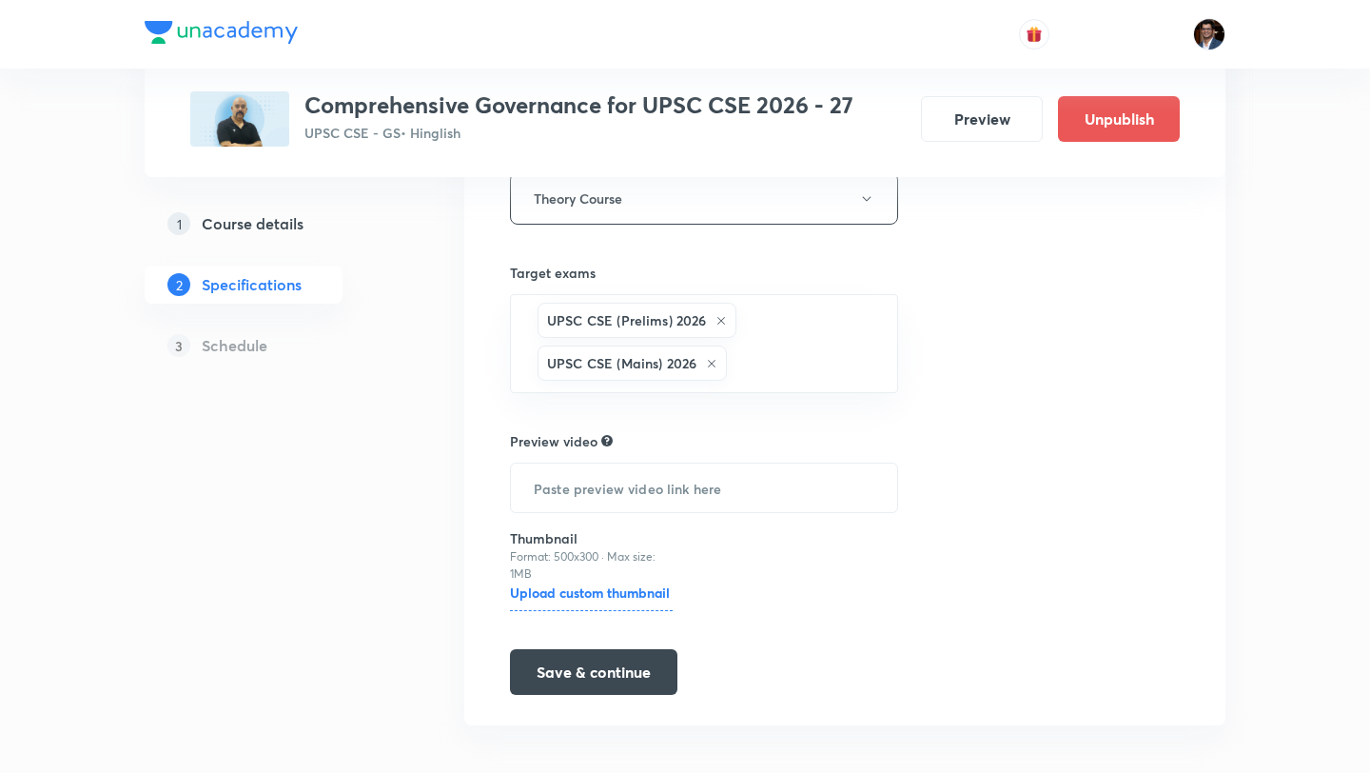
scroll to position [369, 0]
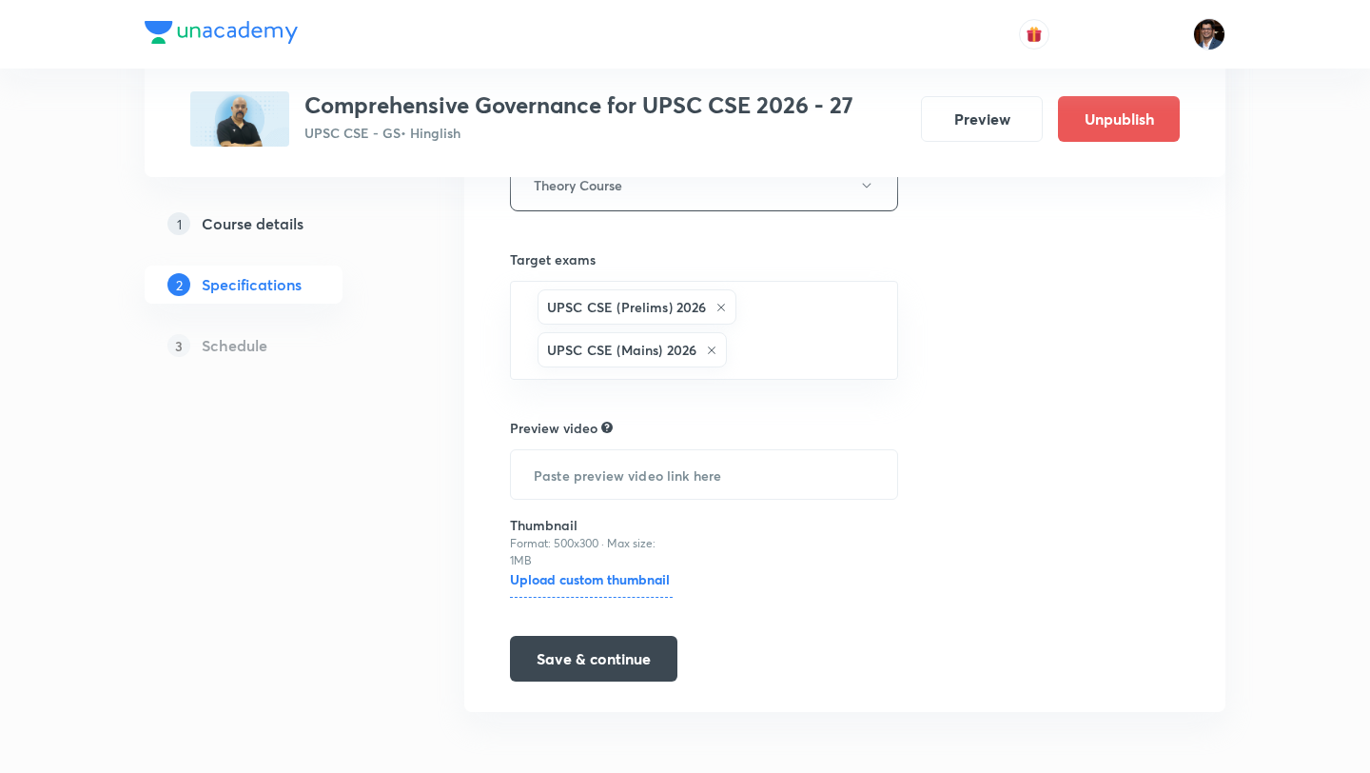
click at [257, 214] on h5 "Course details" at bounding box center [253, 223] width 102 height 23
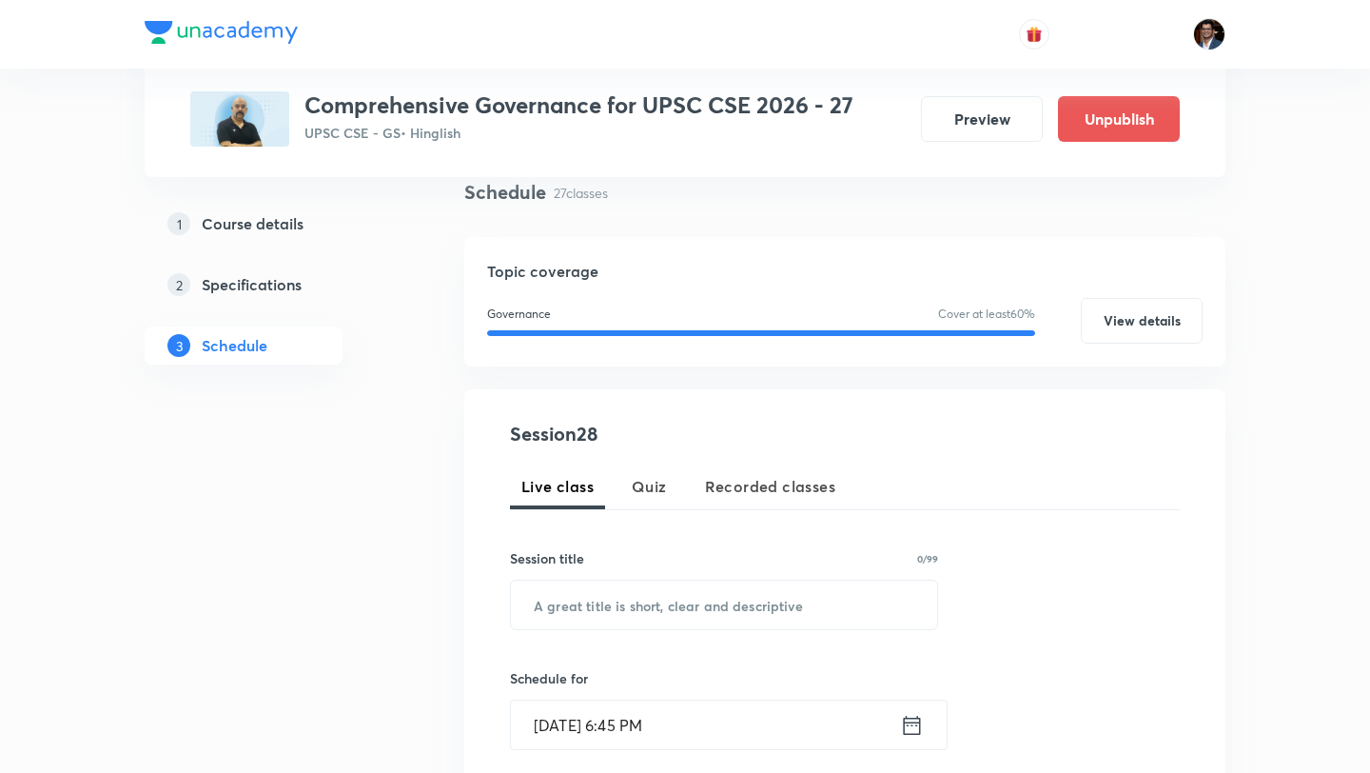
scroll to position [150, 0]
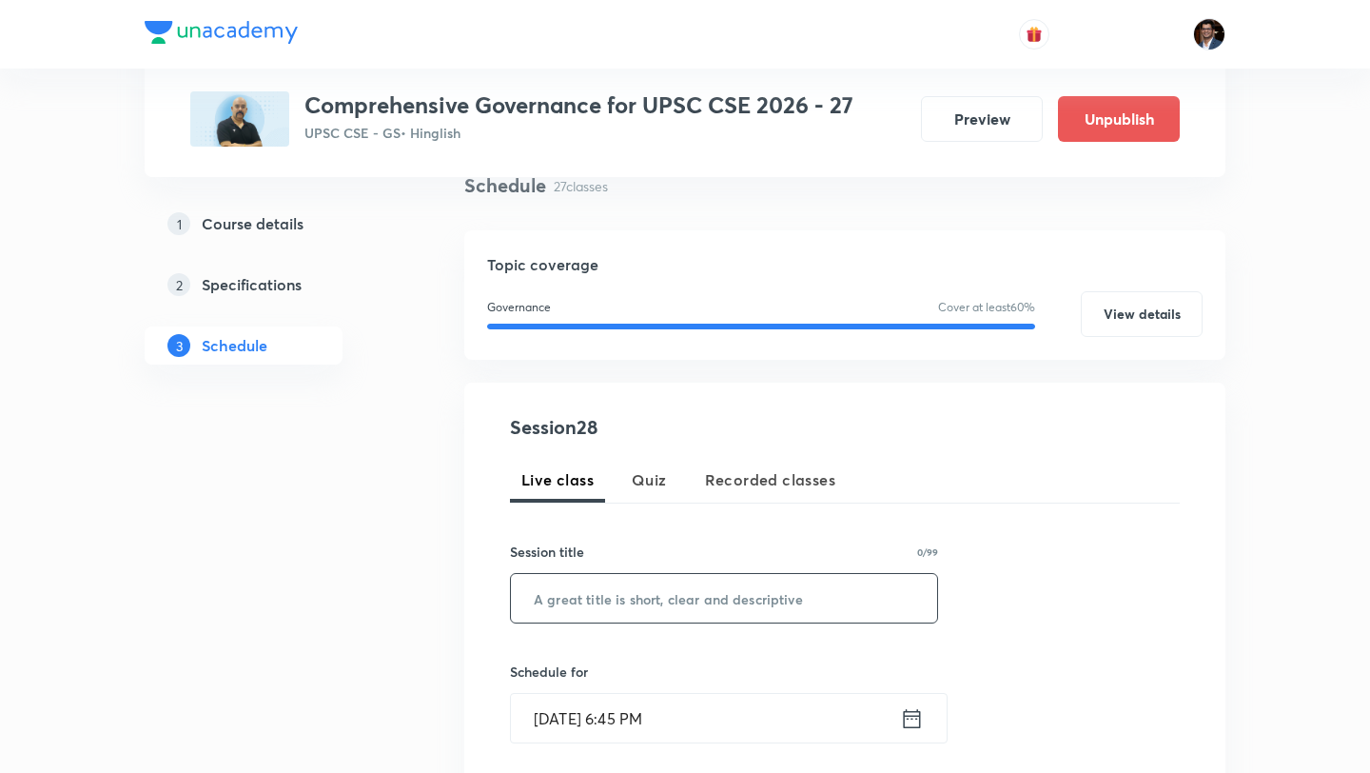
click at [634, 592] on input "text" at bounding box center [724, 598] width 426 height 49
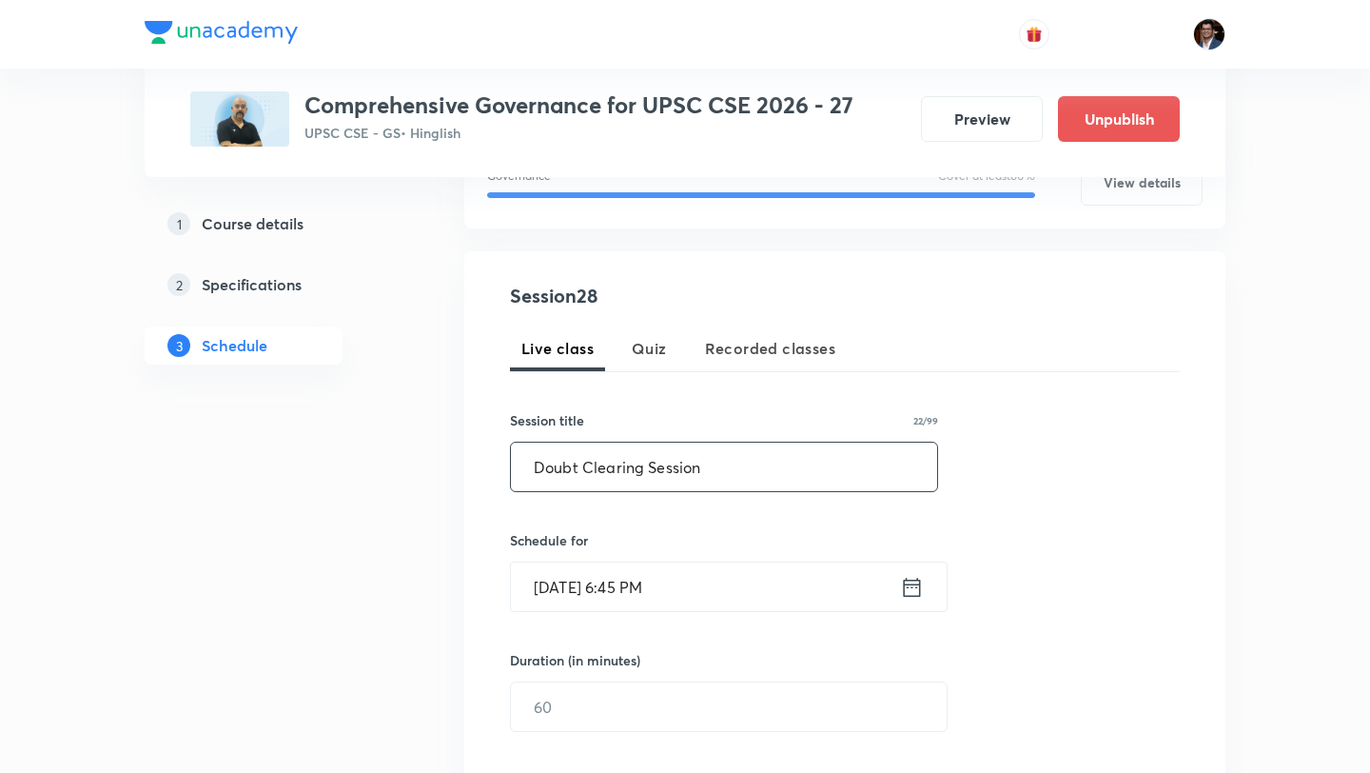
scroll to position [287, 0]
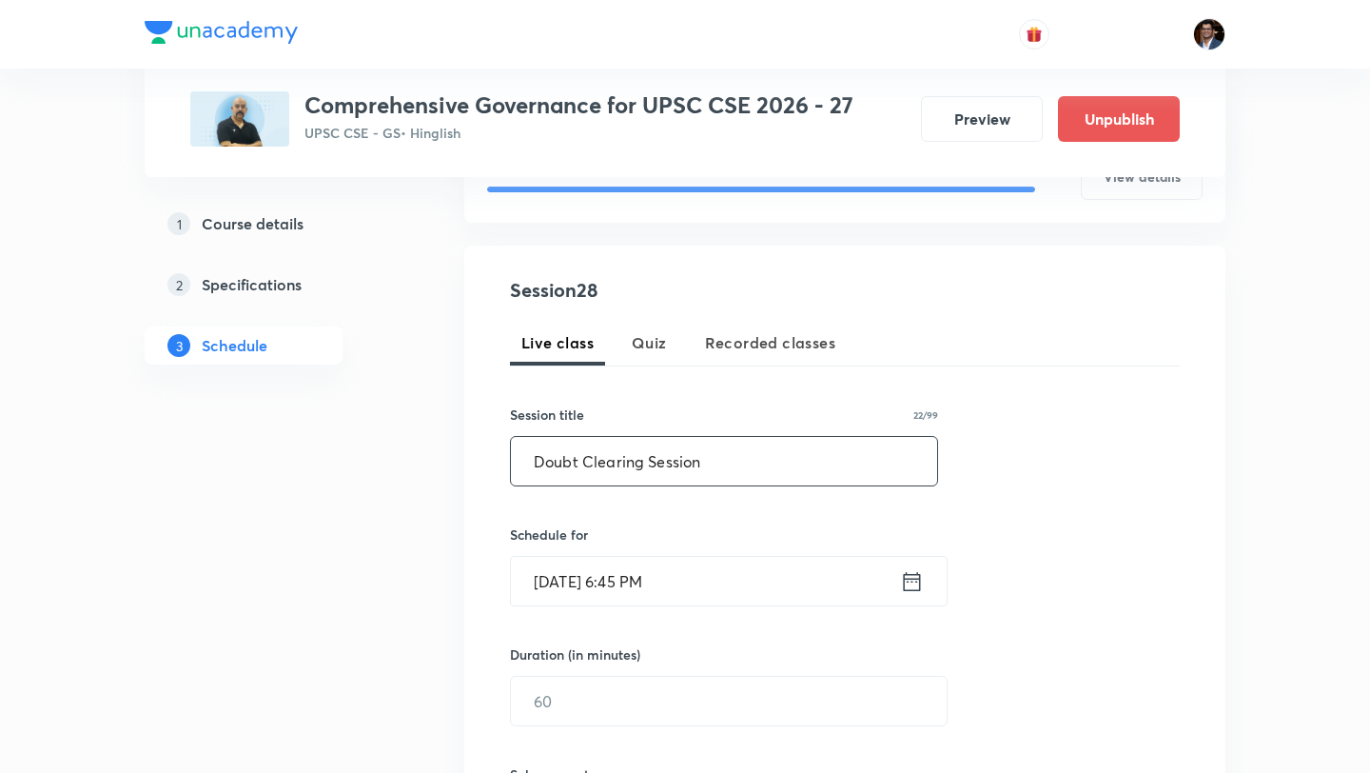
type input "Doubt Clearing Session"
click at [548, 594] on input "Oct 2, 2025, 6:45 PM" at bounding box center [705, 581] width 389 height 49
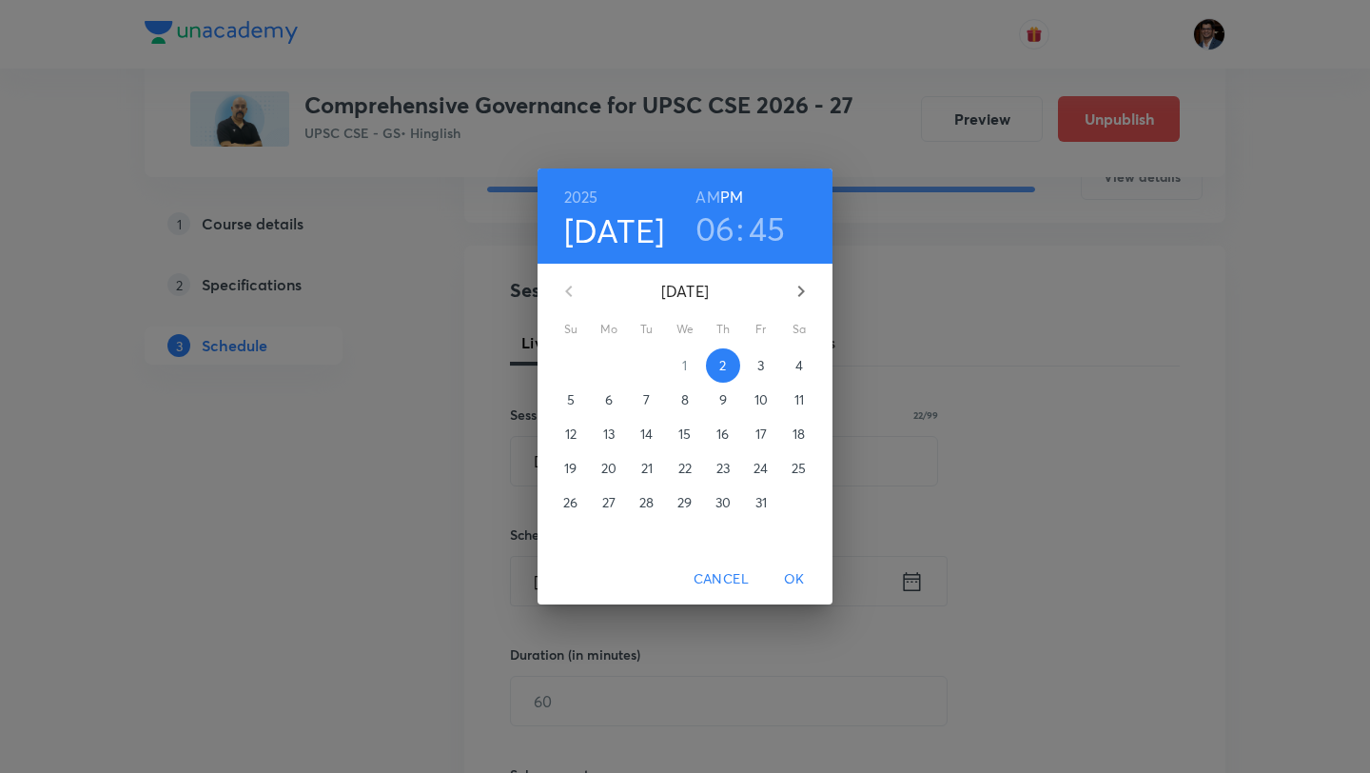
click at [558, 408] on span "5" at bounding box center [571, 399] width 34 height 19
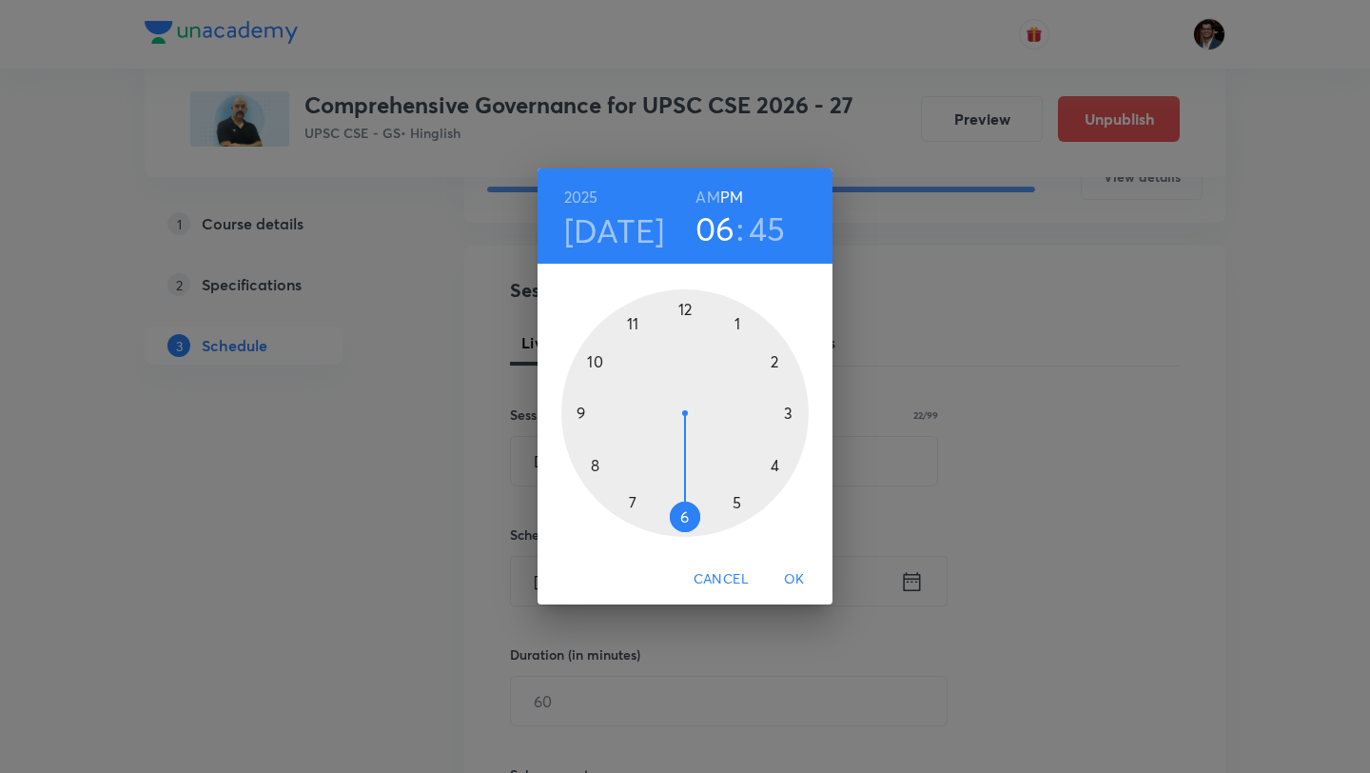
click at [726, 230] on h3 "06" at bounding box center [716, 228] width 40 height 40
click at [790, 416] on div at bounding box center [684, 412] width 247 height 247
drag, startPoint x: 581, startPoint y: 413, endPoint x: 682, endPoint y: 513, distance: 142.0
click at [682, 513] on div at bounding box center [684, 412] width 247 height 247
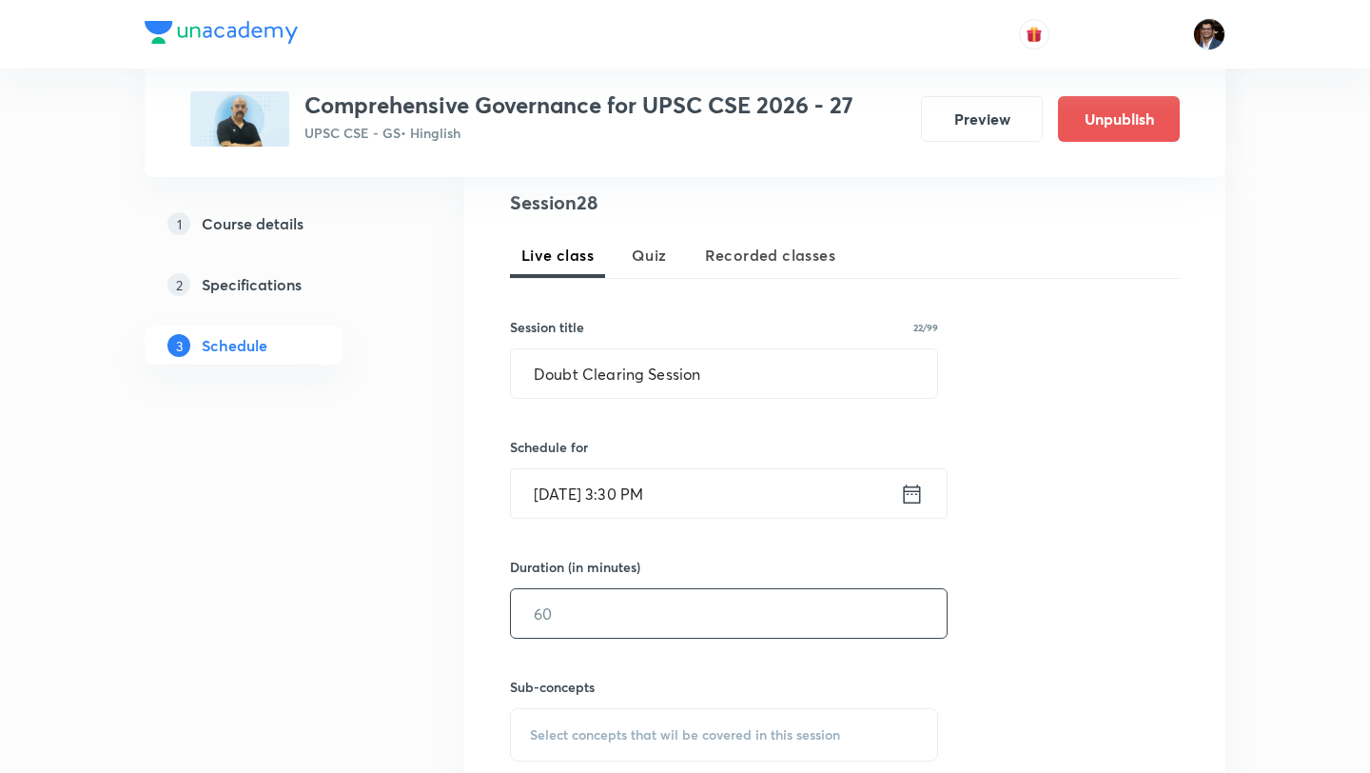
scroll to position [403, 0]
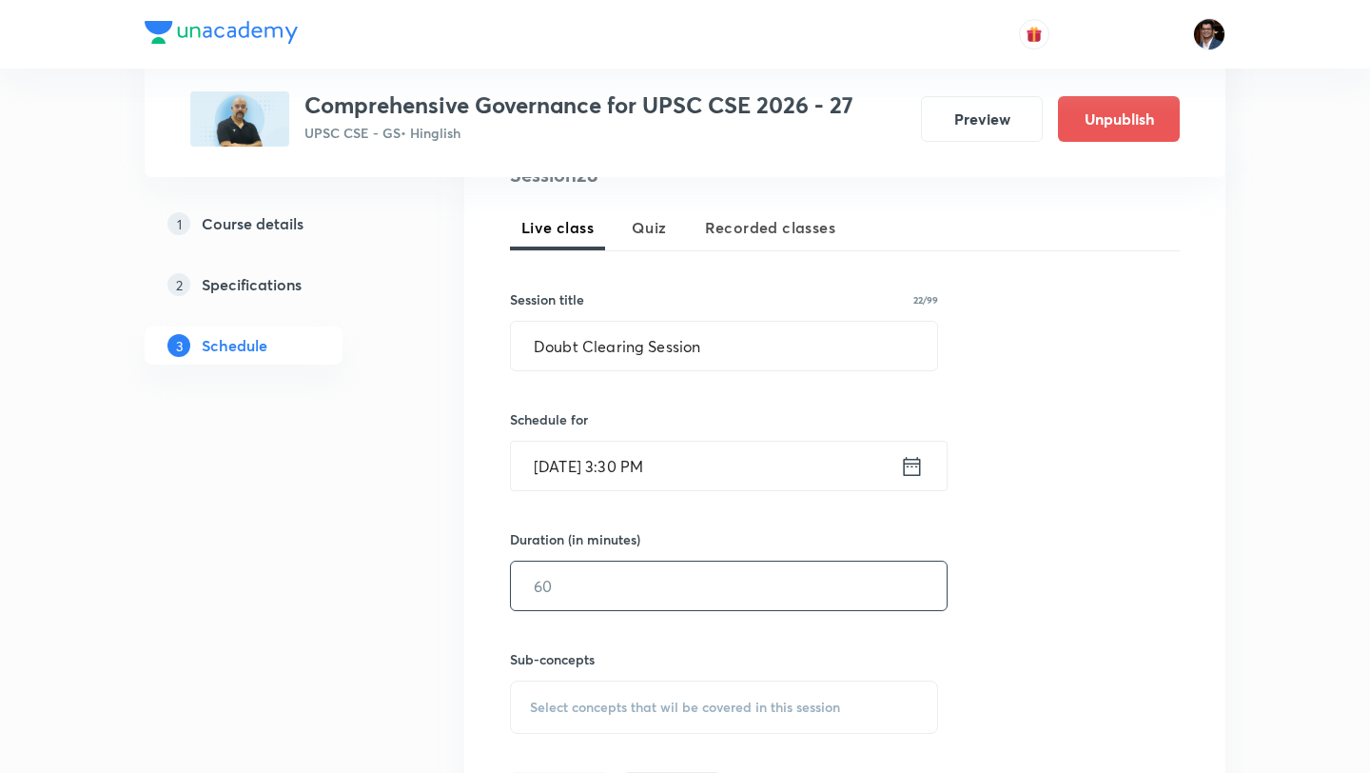
click at [655, 598] on input "text" at bounding box center [729, 585] width 436 height 49
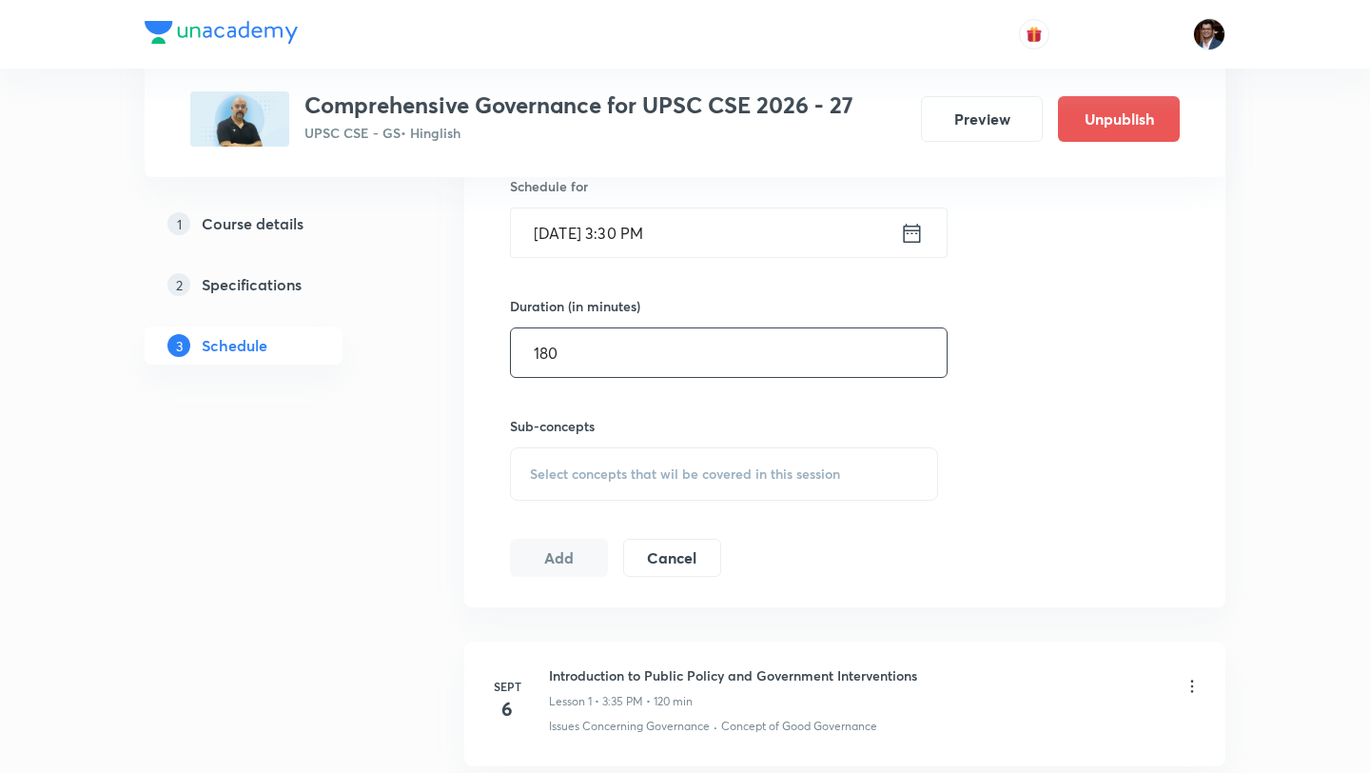
scroll to position [635, 0]
type input "180"
click at [658, 485] on div "Select concepts that wil be covered in this session" at bounding box center [724, 474] width 428 height 53
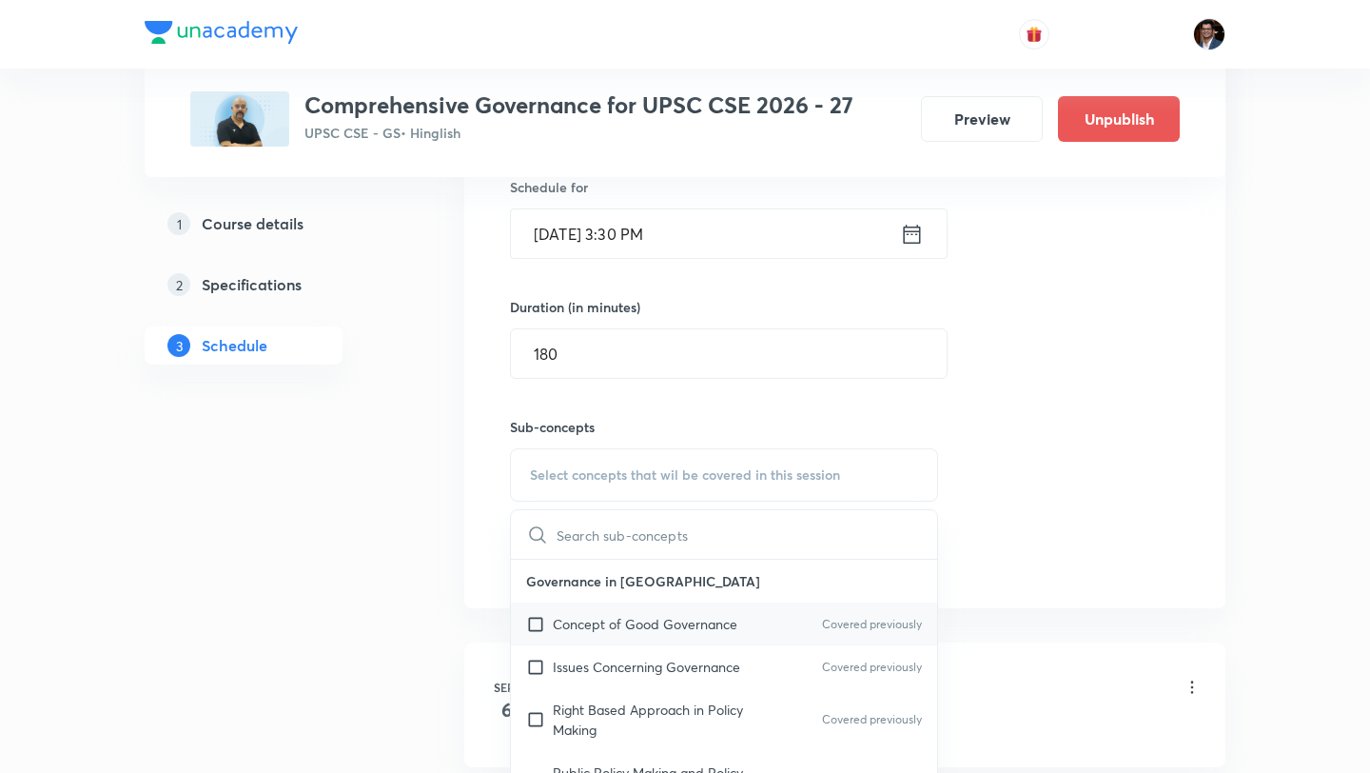
click at [678, 633] on p "Concept of Good Governance" at bounding box center [645, 624] width 185 height 20
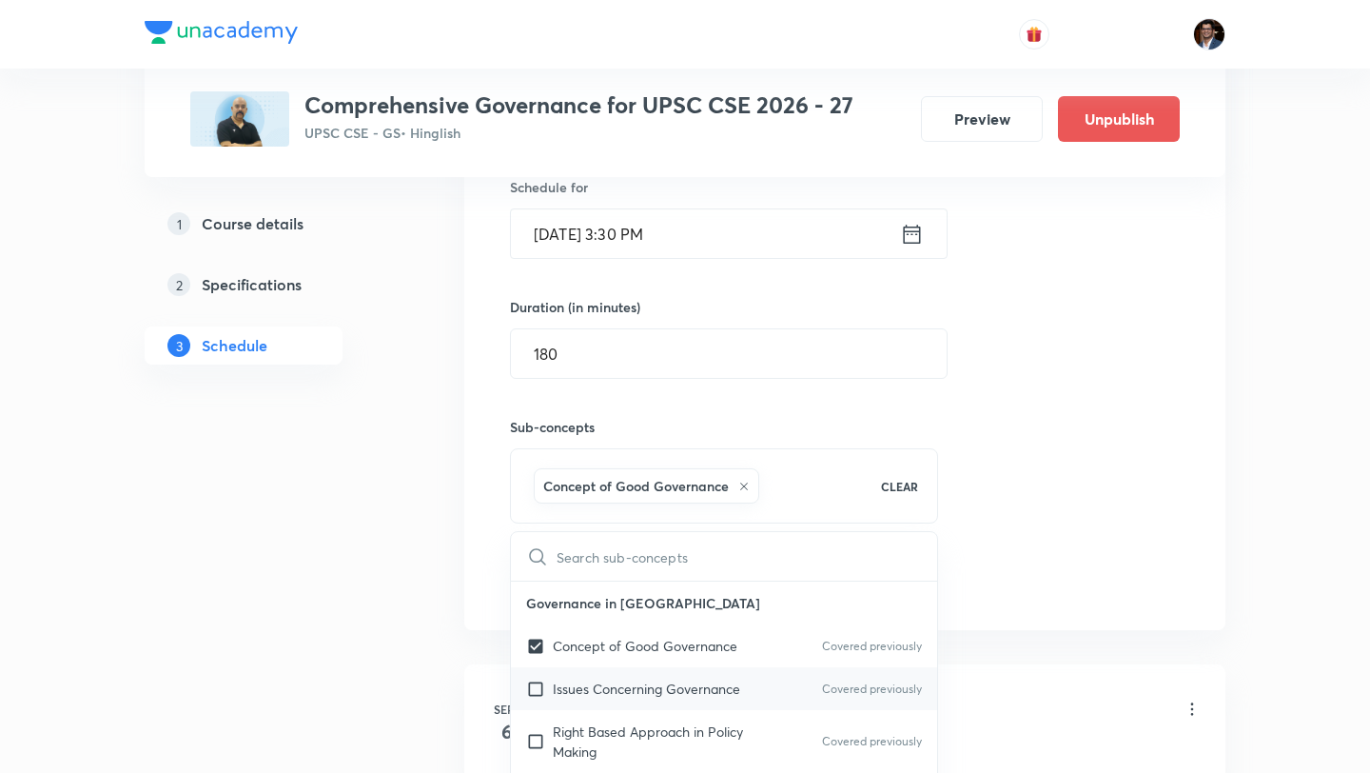
click at [666, 698] on p "Issues Concerning Governance" at bounding box center [646, 688] width 187 height 20
checkbox input "true"
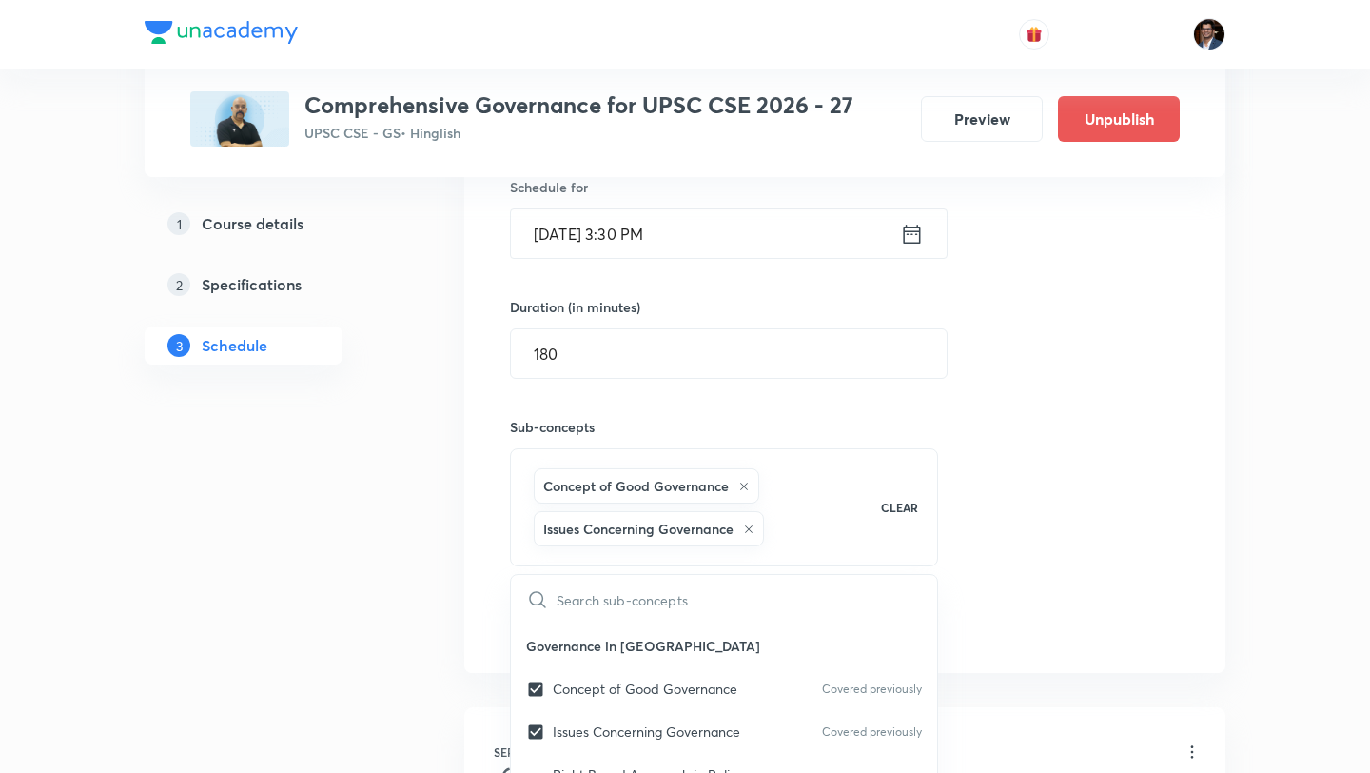
click at [1045, 484] on div "Session 28 Live class Quiz Recorded classes Session title 22/99 Doubt Clearing …" at bounding box center [845, 286] width 670 height 714
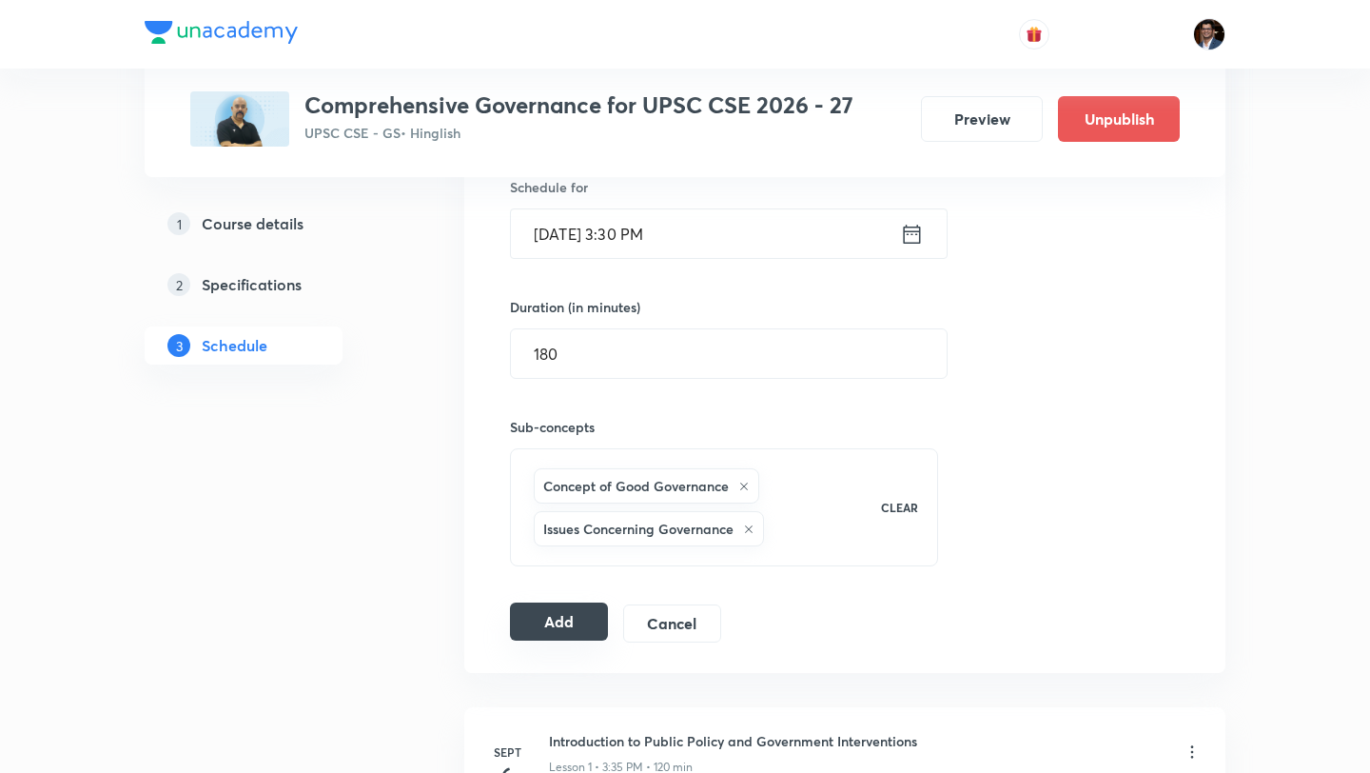
click at [572, 623] on button "Add" at bounding box center [559, 621] width 98 height 38
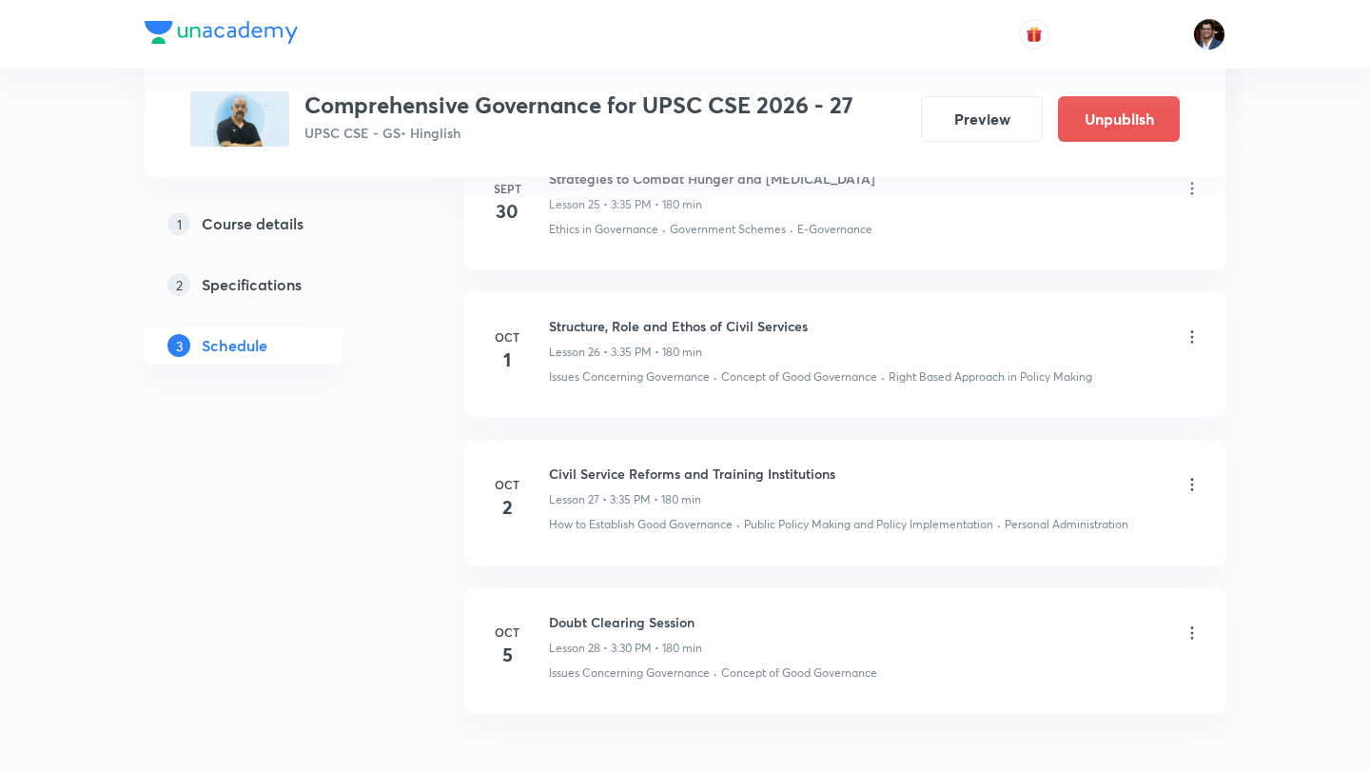
scroll to position [4922, 0]
